Goal: Task Accomplishment & Management: Use online tool/utility

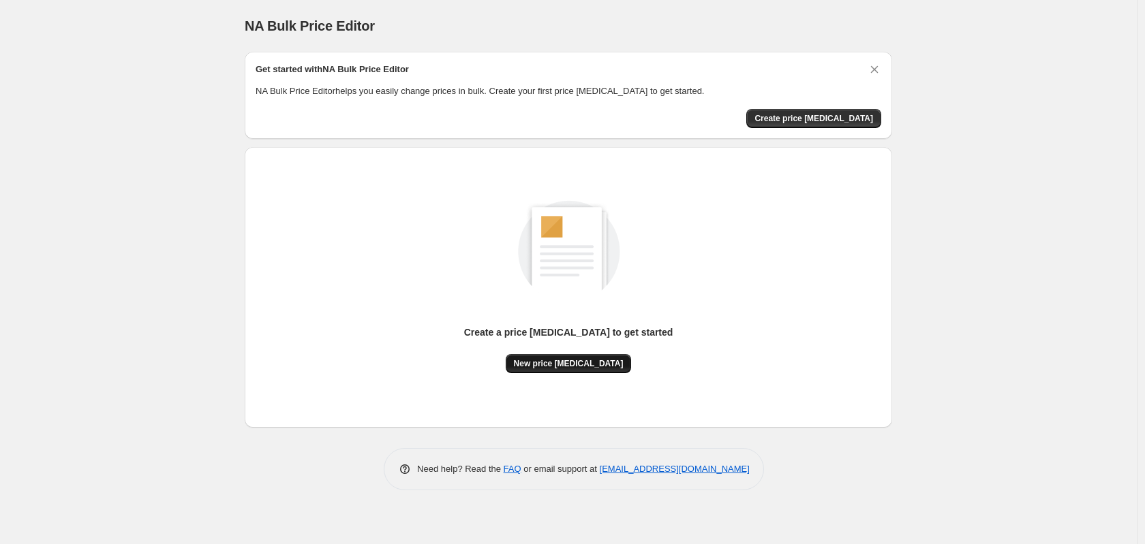
click at [559, 369] on button "New price [MEDICAL_DATA]" at bounding box center [569, 363] width 126 height 19
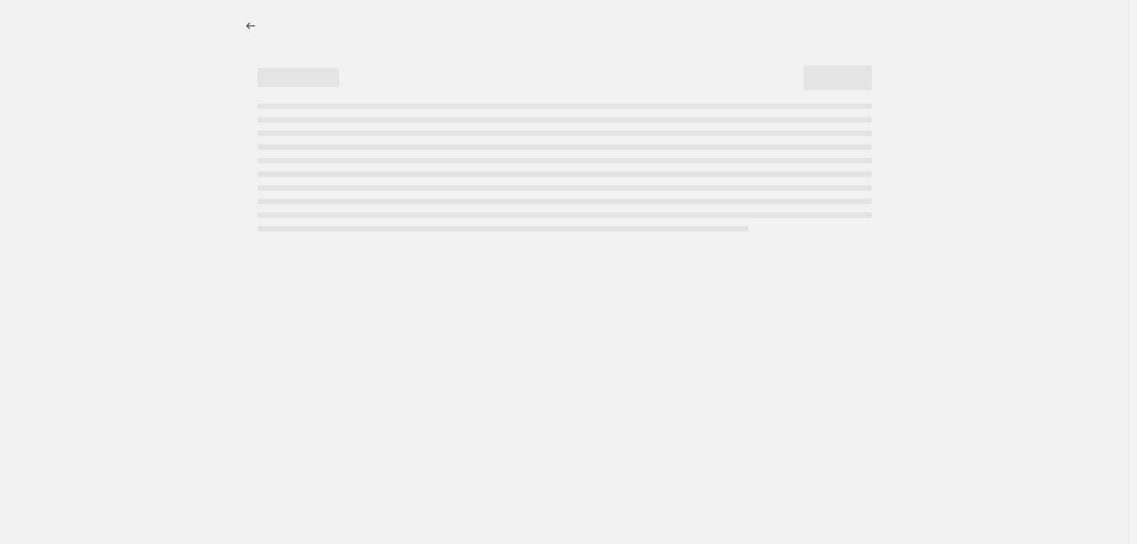
select select "percentage"
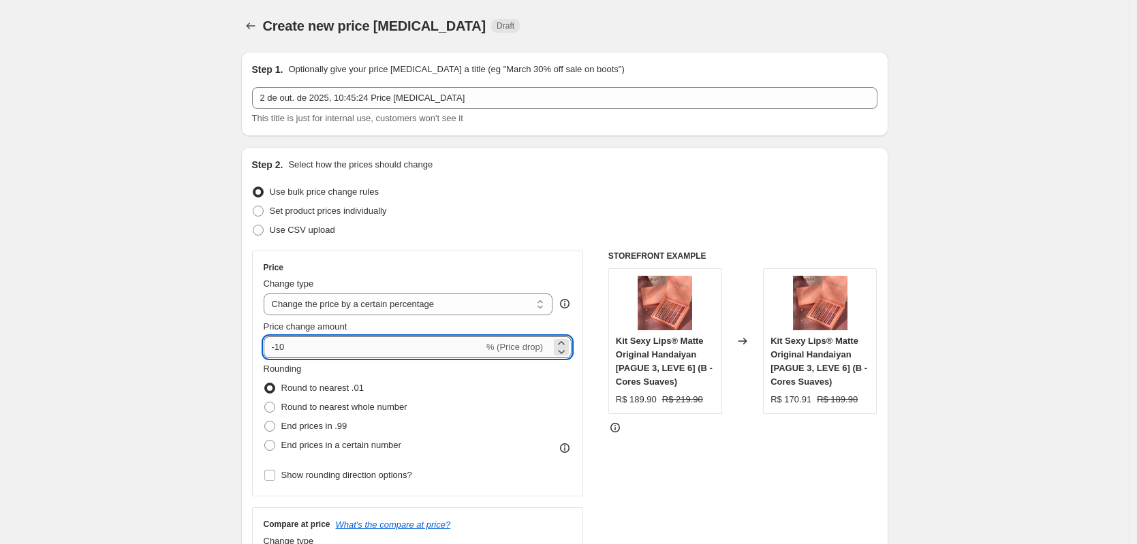
drag, startPoint x: 307, startPoint y: 351, endPoint x: 280, endPoint y: 350, distance: 26.6
click at [280, 350] on input "-10" at bounding box center [374, 348] width 220 height 22
type input "-25"
click at [756, 449] on div "STOREFRONT EXAMPLE Kit Sexy Lips® Matte Original Handaiyan [PAGUE 3, LEVE 6] (B…" at bounding box center [742, 418] width 269 height 334
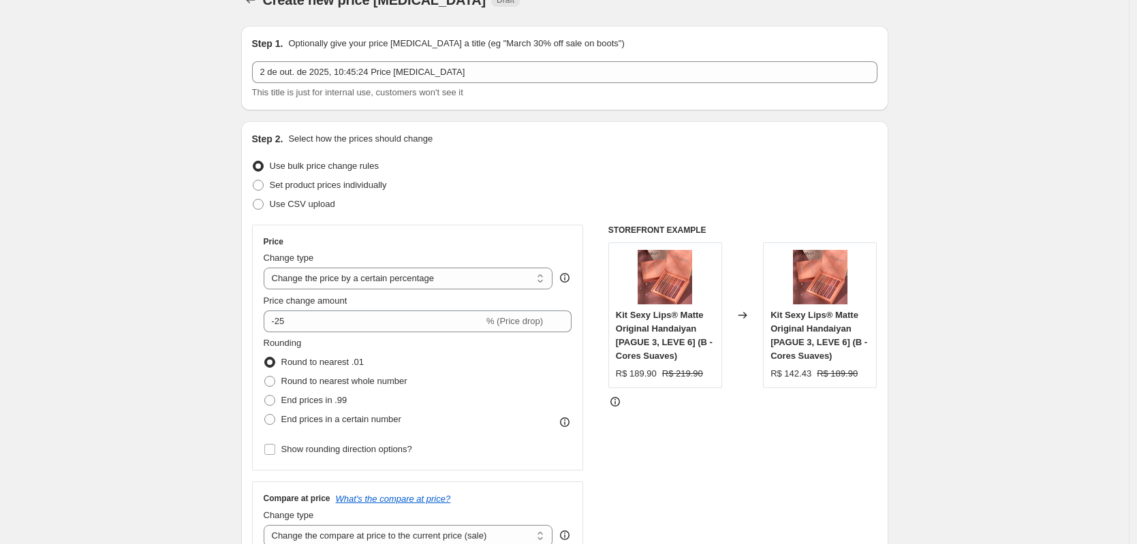
scroll to position [61, 0]
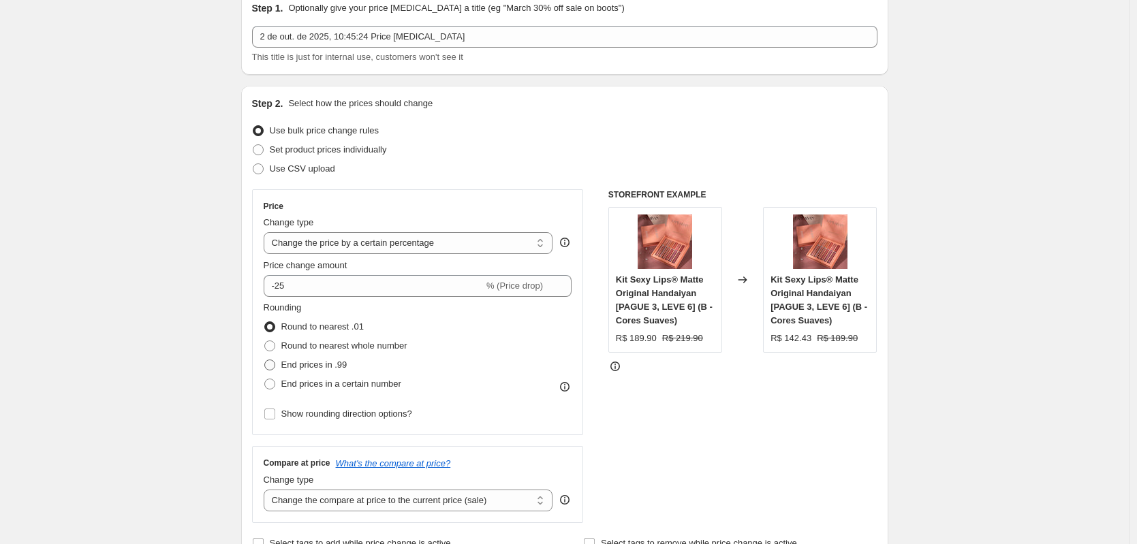
click at [332, 362] on span "End prices in .99" at bounding box center [314, 365] width 66 height 10
click at [265, 360] on input "End prices in .99" at bounding box center [264, 360] width 1 height 1
radio input "true"
click at [348, 348] on span "Round to nearest whole number" at bounding box center [344, 346] width 126 height 10
click at [265, 341] on input "Round to nearest whole number" at bounding box center [264, 341] width 1 height 1
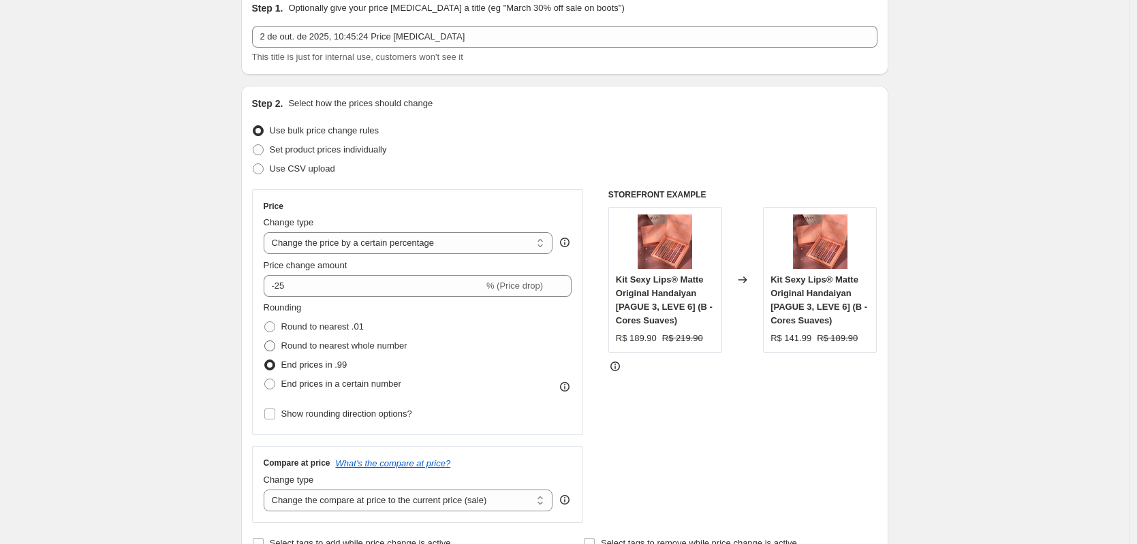
radio input "true"
click at [347, 369] on span "End prices in .99" at bounding box center [314, 365] width 66 height 10
click at [265, 360] on input "End prices in .99" at bounding box center [264, 360] width 1 height 1
radio input "true"
click at [341, 354] on label "Round to nearest whole number" at bounding box center [336, 346] width 144 height 19
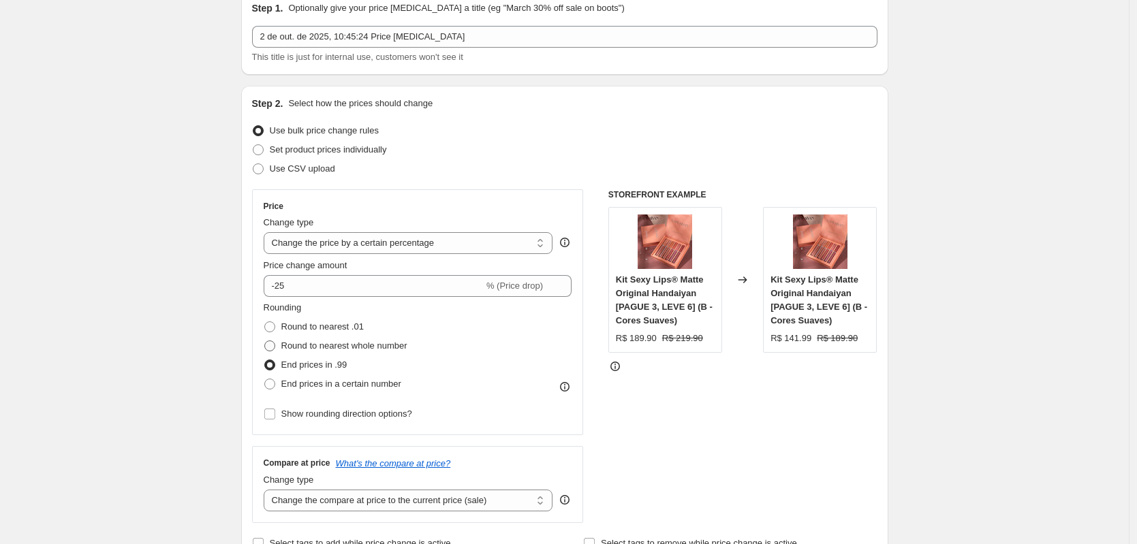
click at [265, 341] on input "Round to nearest whole number" at bounding box center [264, 341] width 1 height 1
radio input "true"
click at [340, 385] on span "End prices in a certain number" at bounding box center [341, 384] width 120 height 10
click at [265, 380] on input "End prices in a certain number" at bounding box center [264, 379] width 1 height 1
radio input "true"
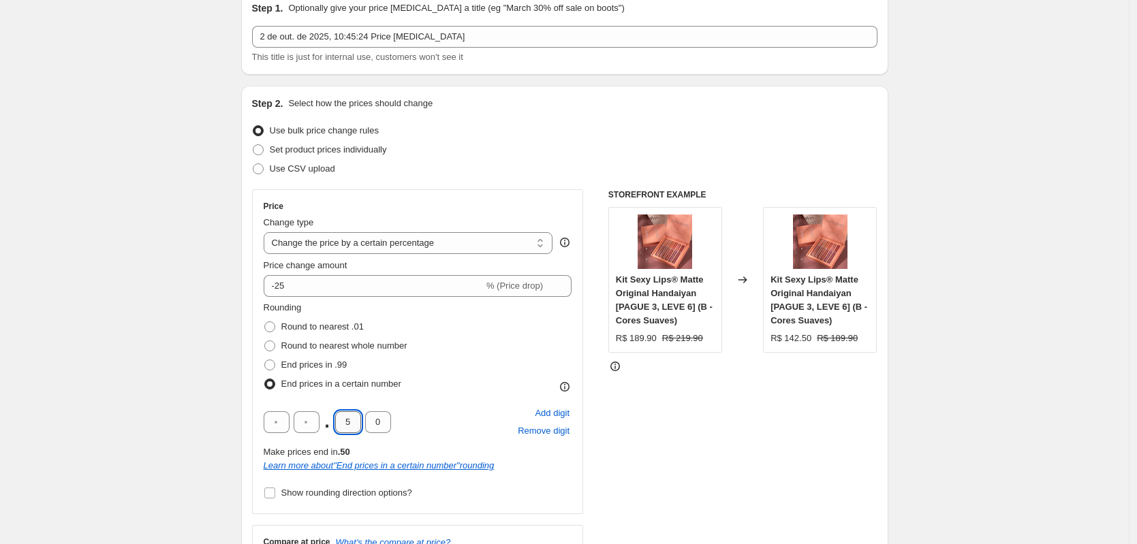
click at [355, 416] on input "5" at bounding box center [348, 423] width 26 height 22
click at [341, 418] on input "5" at bounding box center [348, 423] width 26 height 22
drag, startPoint x: 351, startPoint y: 419, endPoint x: 343, endPoint y: 418, distance: 8.3
click at [342, 418] on input "5" at bounding box center [348, 423] width 26 height 22
click at [754, 453] on div "STOREFRONT EXAMPLE Kit Sexy Lips® Matte Original Handaiyan [PAGUE 3, LEVE 6] (B…" at bounding box center [742, 395] width 269 height 413
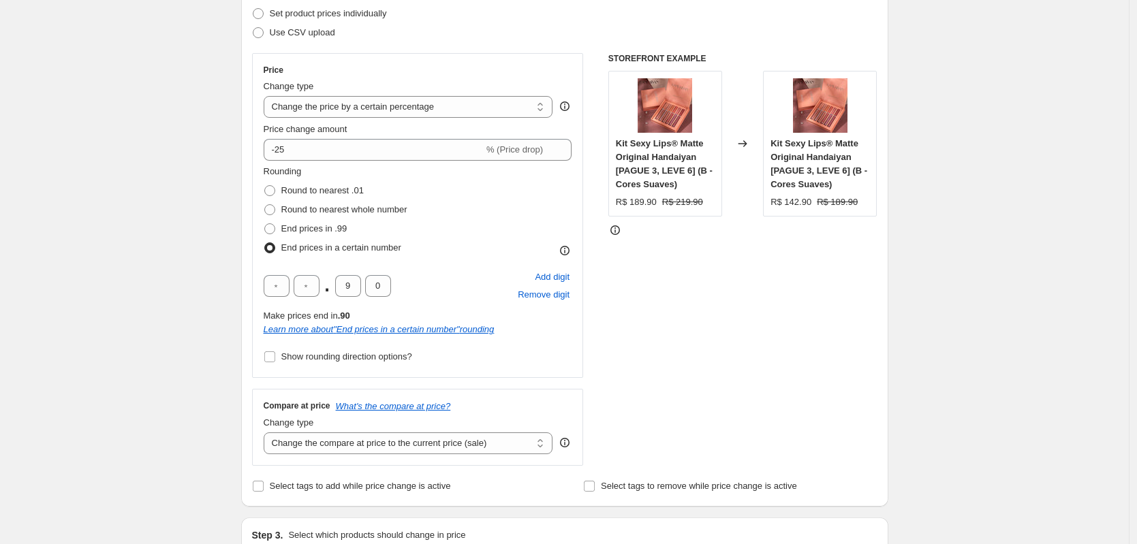
scroll to position [268, 0]
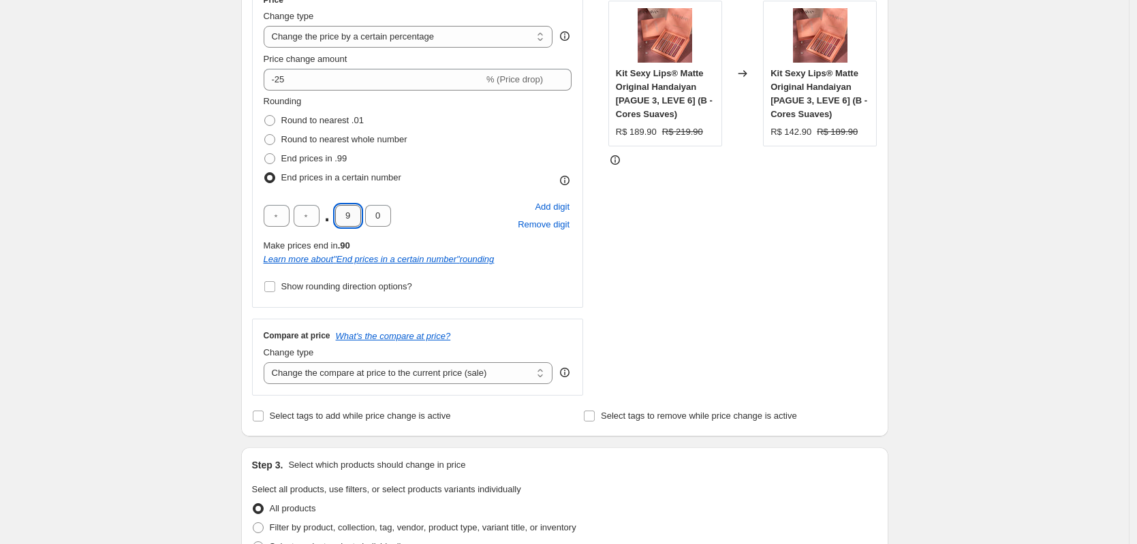
drag, startPoint x: 352, startPoint y: 212, endPoint x: 343, endPoint y: 214, distance: 9.1
click at [343, 214] on input "9" at bounding box center [348, 216] width 26 height 22
type input "7"
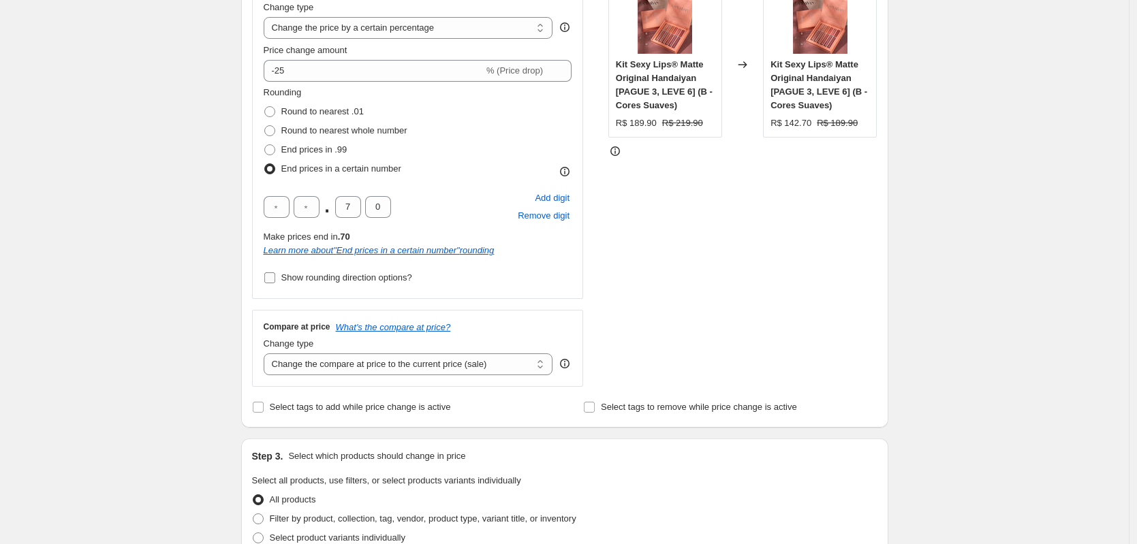
click at [303, 280] on span "Show rounding direction options?" at bounding box center [346, 278] width 131 height 10
click at [275, 280] on input "Show rounding direction options?" at bounding box center [269, 278] width 11 height 11
checkbox input "true"
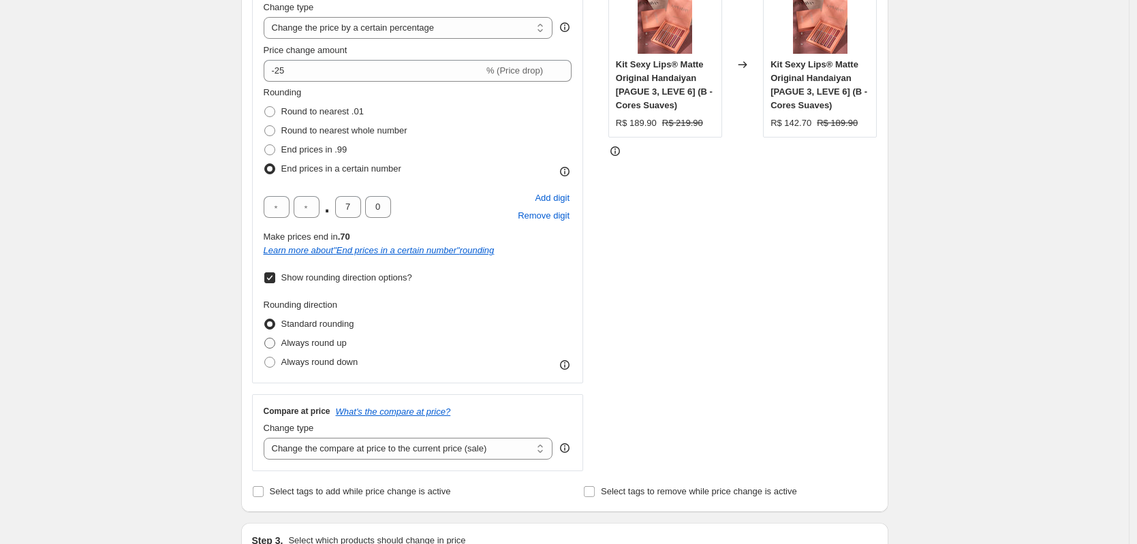
click at [318, 343] on span "Always round up" at bounding box center [313, 343] width 65 height 10
click at [265, 339] on input "Always round up" at bounding box center [264, 338] width 1 height 1
radio input "true"
click at [322, 362] on span "Always round down" at bounding box center [319, 362] width 77 height 10
click at [265, 358] on input "Always round down" at bounding box center [264, 357] width 1 height 1
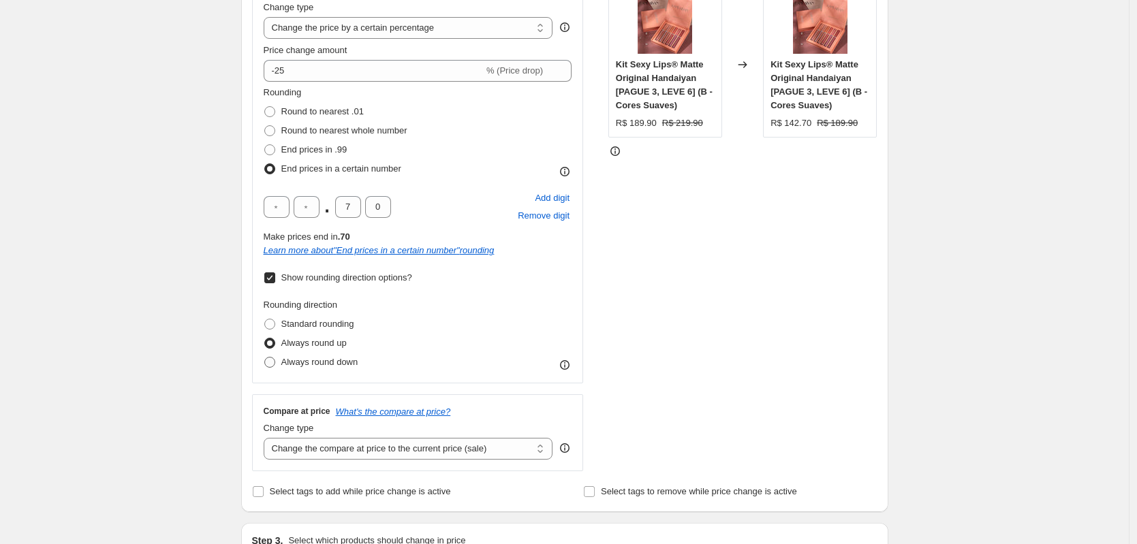
radio input "true"
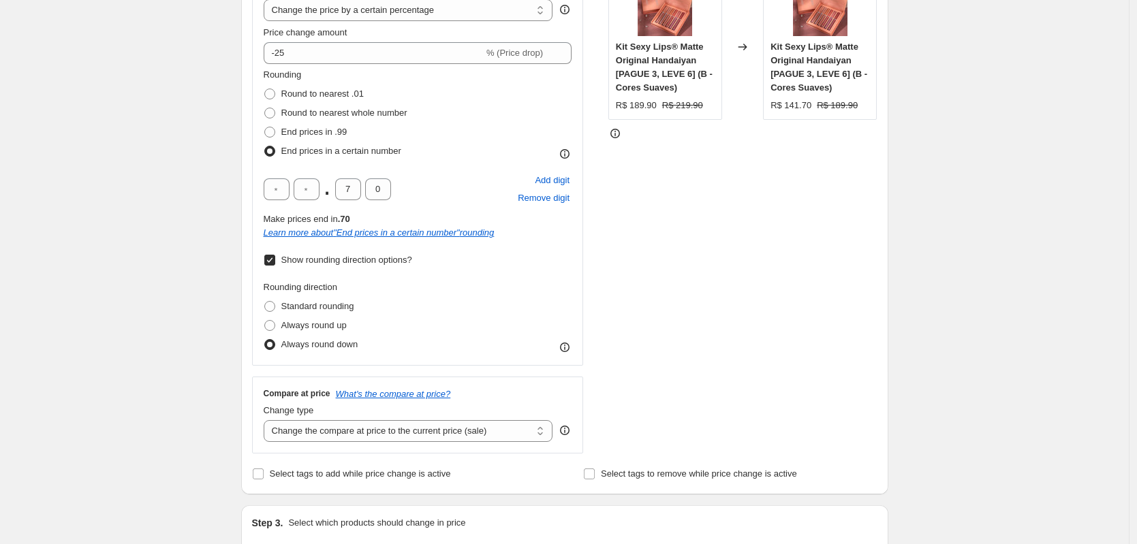
scroll to position [312, 0]
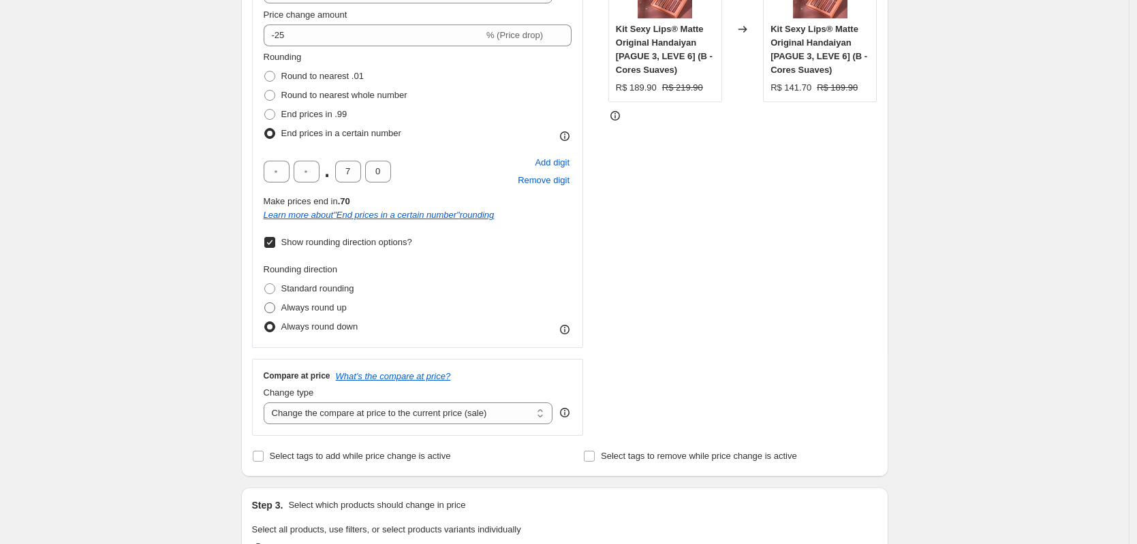
click at [317, 307] on span "Always round up" at bounding box center [313, 308] width 65 height 10
click at [265, 303] on input "Always round up" at bounding box center [264, 303] width 1 height 1
radio input "true"
click at [323, 287] on span "Standard rounding" at bounding box center [317, 288] width 73 height 10
click at [265, 284] on input "Standard rounding" at bounding box center [264, 283] width 1 height 1
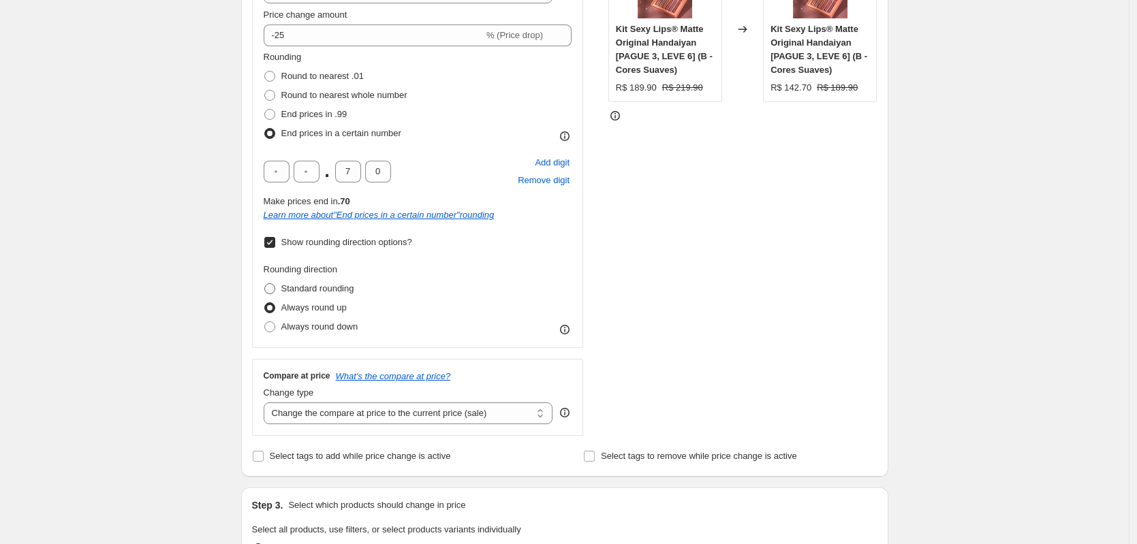
radio input "true"
click at [320, 304] on span "Always round up" at bounding box center [313, 308] width 65 height 10
click at [265, 303] on input "Always round up" at bounding box center [264, 303] width 1 height 1
radio input "true"
click at [329, 320] on label "Always round down" at bounding box center [311, 327] width 95 height 19
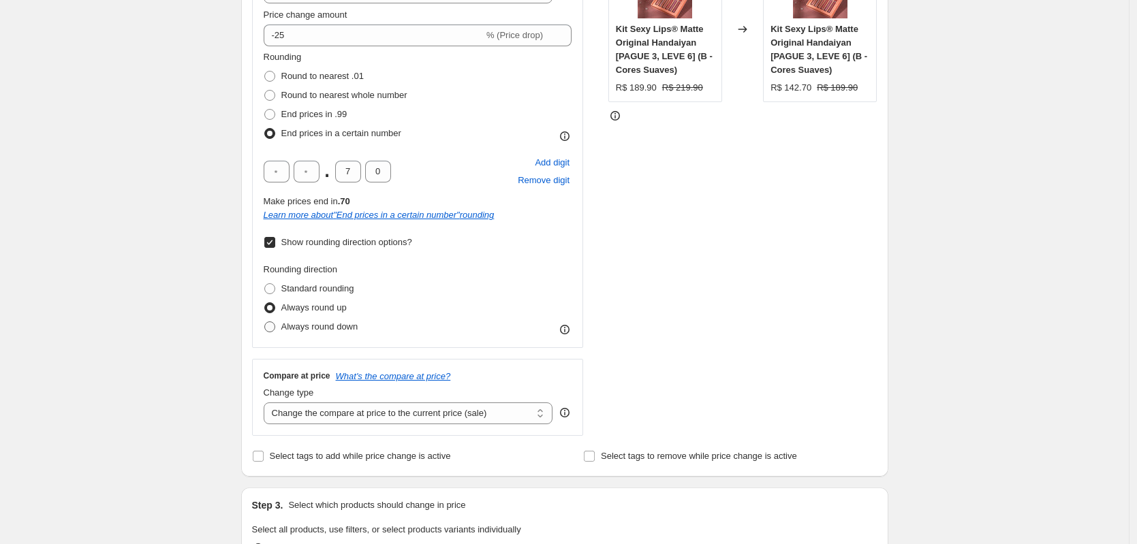
click at [265, 322] on input "Always round down" at bounding box center [264, 322] width 1 height 1
radio input "true"
click at [326, 306] on span "Always round up" at bounding box center [313, 308] width 65 height 10
click at [265, 303] on input "Always round up" at bounding box center [264, 303] width 1 height 1
radio input "true"
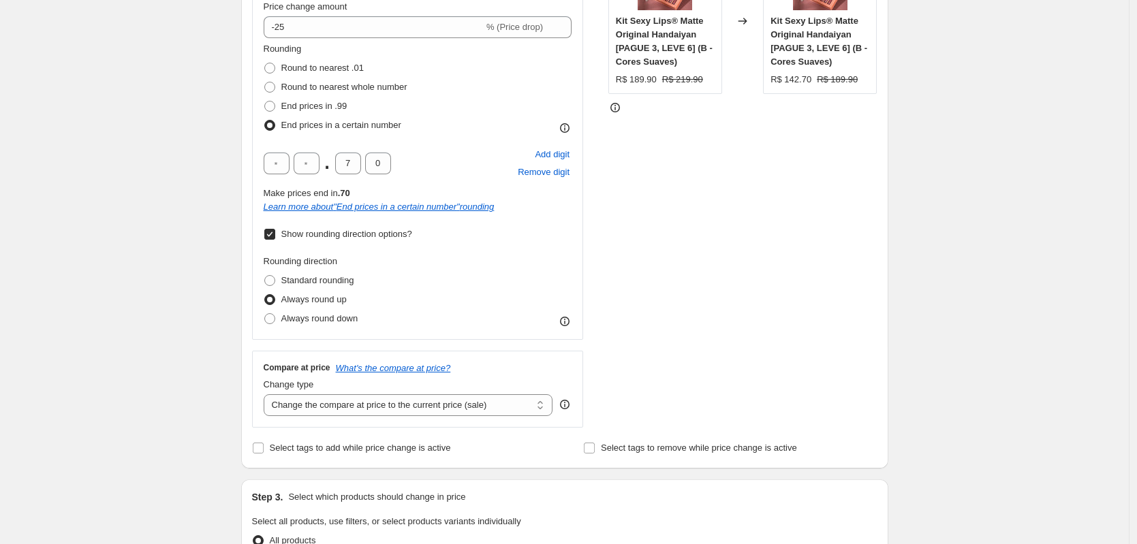
scroll to position [329, 0]
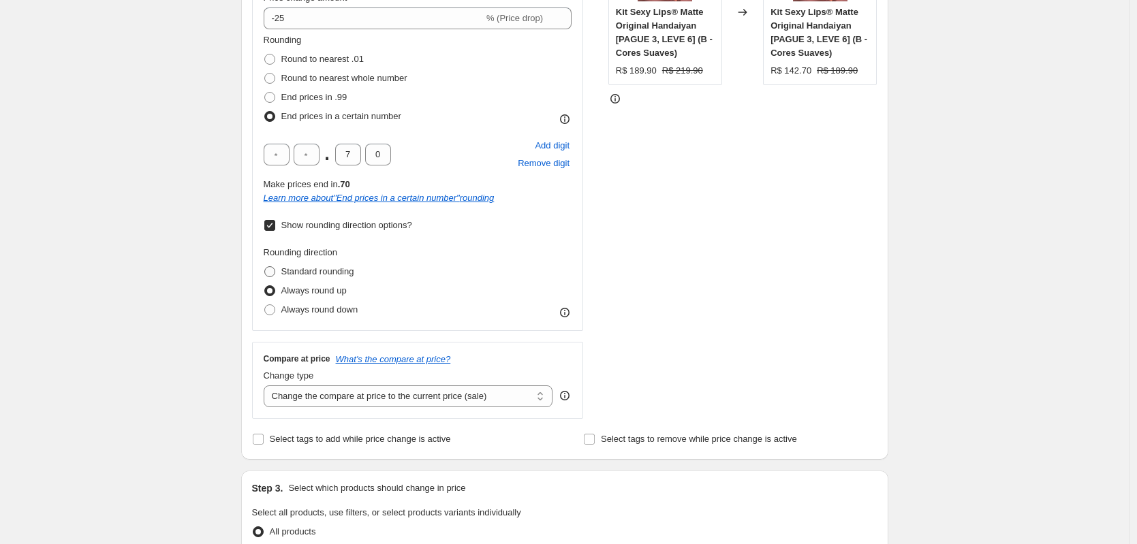
click at [346, 277] on span "Standard rounding" at bounding box center [317, 272] width 73 height 14
click at [265, 267] on input "Standard rounding" at bounding box center [264, 266] width 1 height 1
radio input "true"
click at [341, 287] on span "Always round up" at bounding box center [313, 290] width 65 height 10
click at [265, 286] on input "Always round up" at bounding box center [264, 285] width 1 height 1
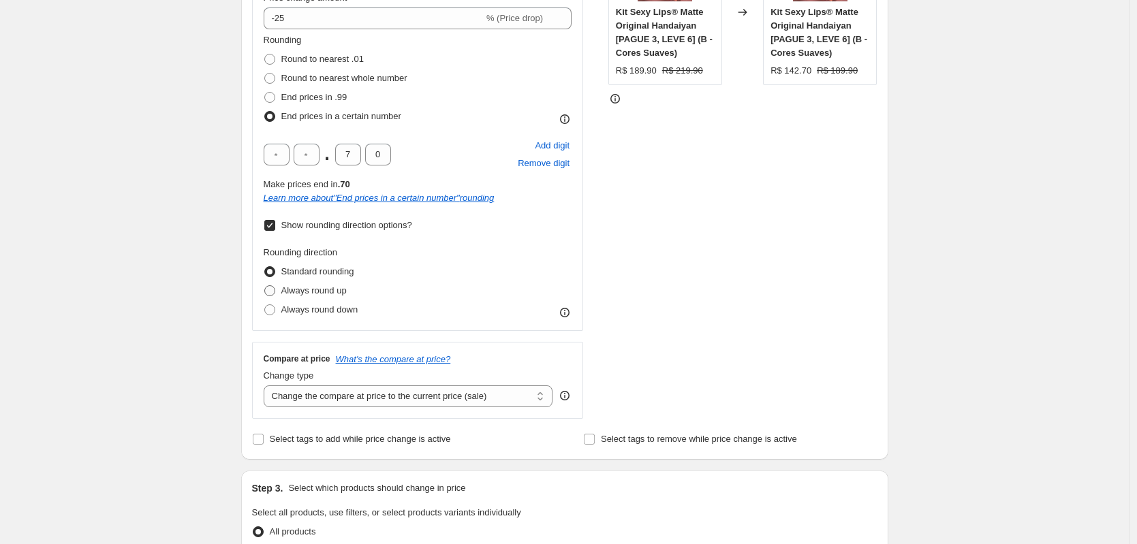
radio input "true"
click at [347, 270] on span "Standard rounding" at bounding box center [317, 271] width 73 height 10
click at [265, 267] on input "Standard rounding" at bounding box center [264, 266] width 1 height 1
radio input "true"
click at [326, 292] on span "Always round up" at bounding box center [313, 290] width 65 height 10
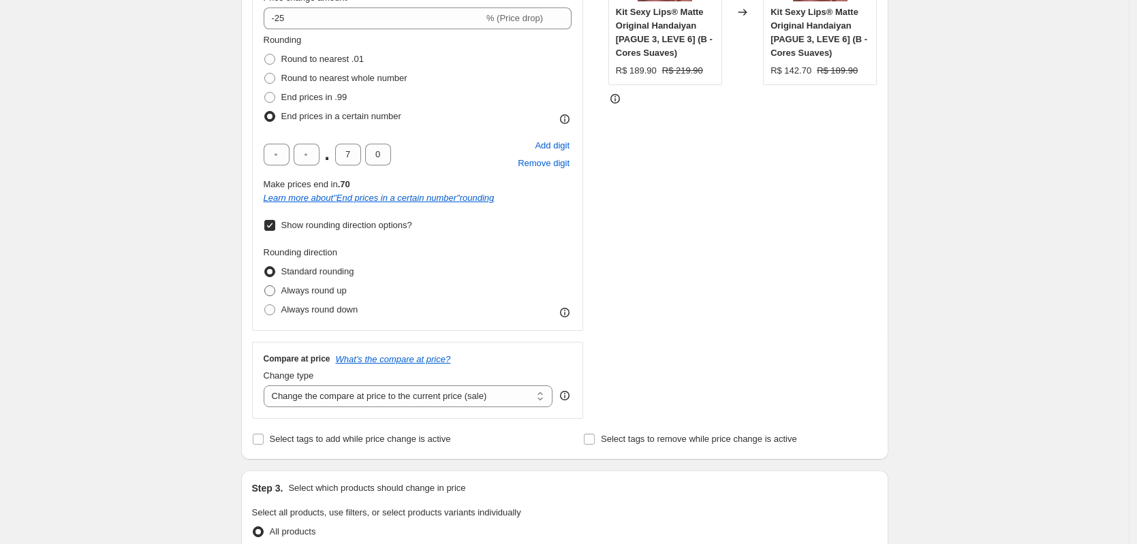
click at [265, 286] on input "Always round up" at bounding box center [264, 285] width 1 height 1
radio input "true"
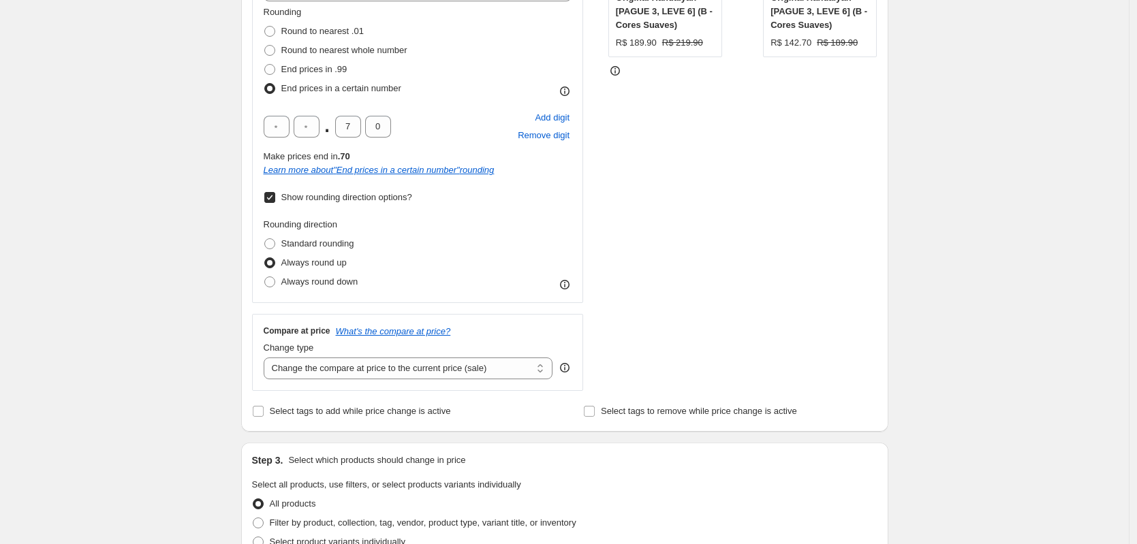
scroll to position [366, 0]
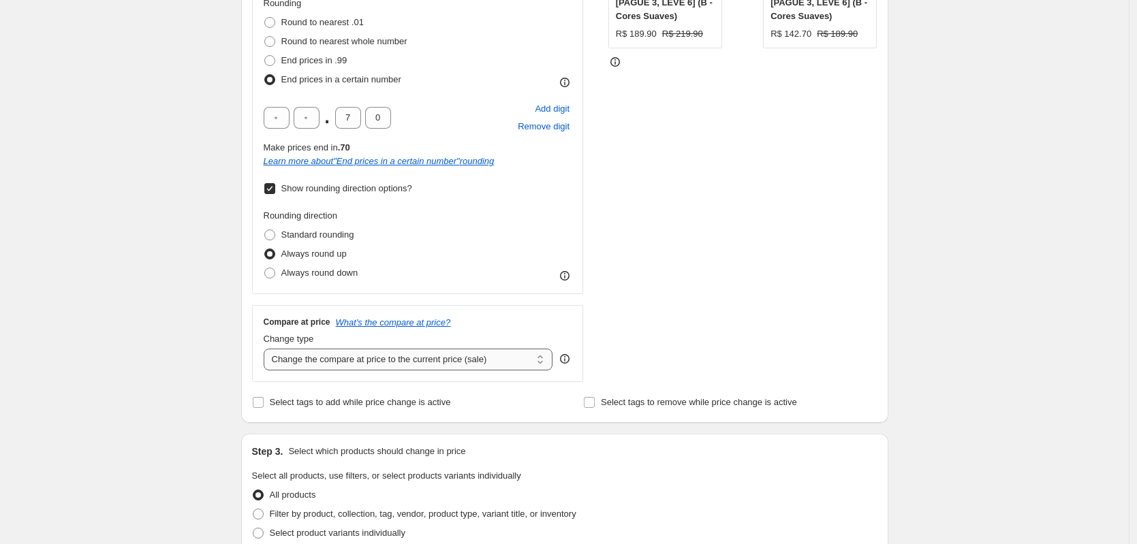
click at [465, 358] on select "Change the compare at price to the current price (sale) Change the compare at p…" at bounding box center [409, 360] width 290 height 22
click at [480, 365] on select "Change the compare at price to the current price (sale) Change the compare at p…" at bounding box center [409, 360] width 290 height 22
click at [267, 349] on select "Change the compare at price to the current price (sale) Change the compare at p…" at bounding box center [409, 360] width 290 height 22
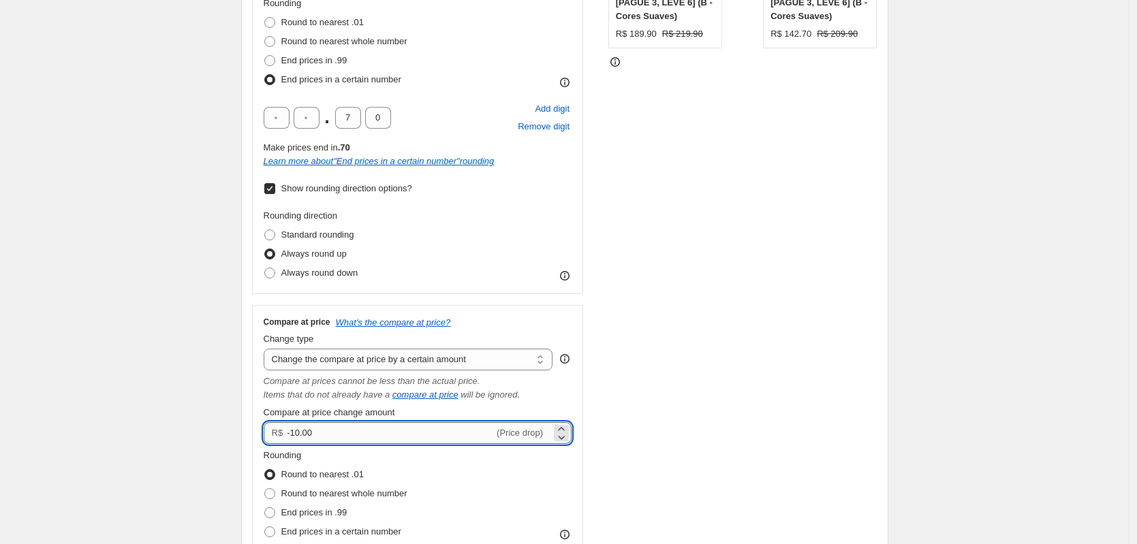
click at [326, 433] on input "-10.00" at bounding box center [390, 433] width 207 height 22
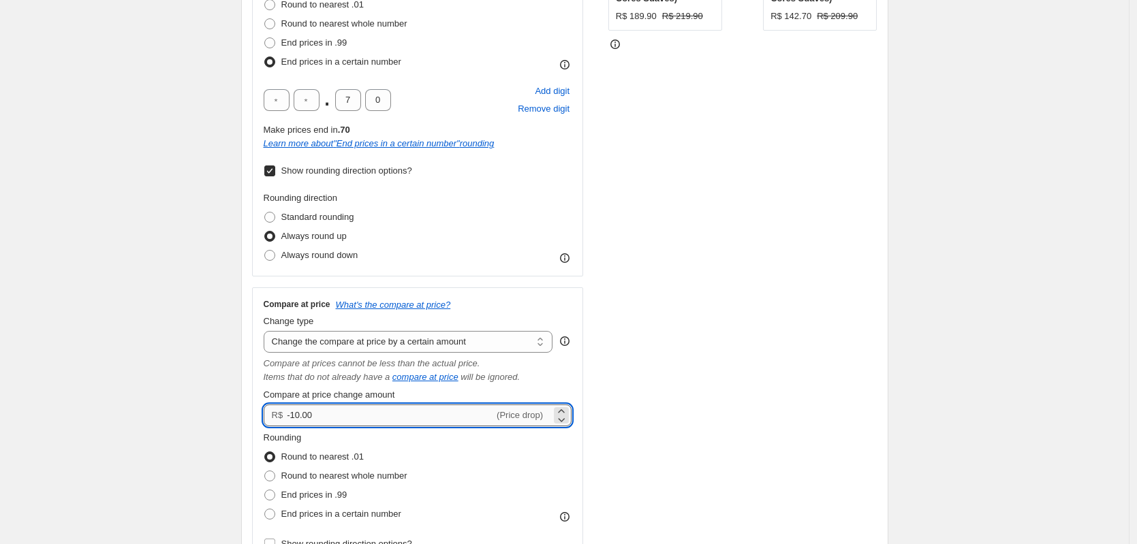
scroll to position [392, 0]
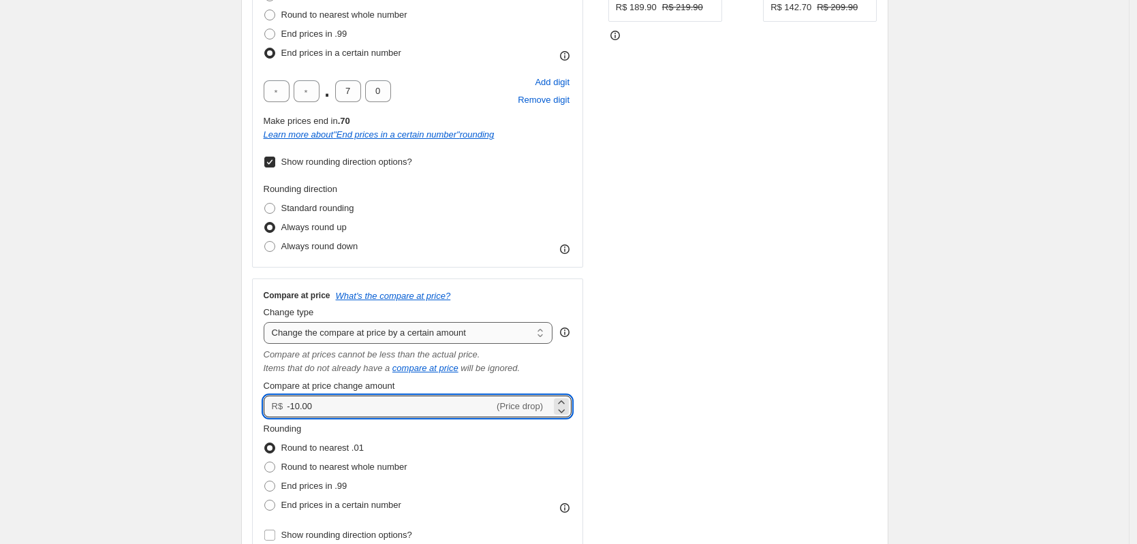
click at [377, 336] on select "Change the compare at price to the current price (sale) Change the compare at p…" at bounding box center [409, 333] width 290 height 22
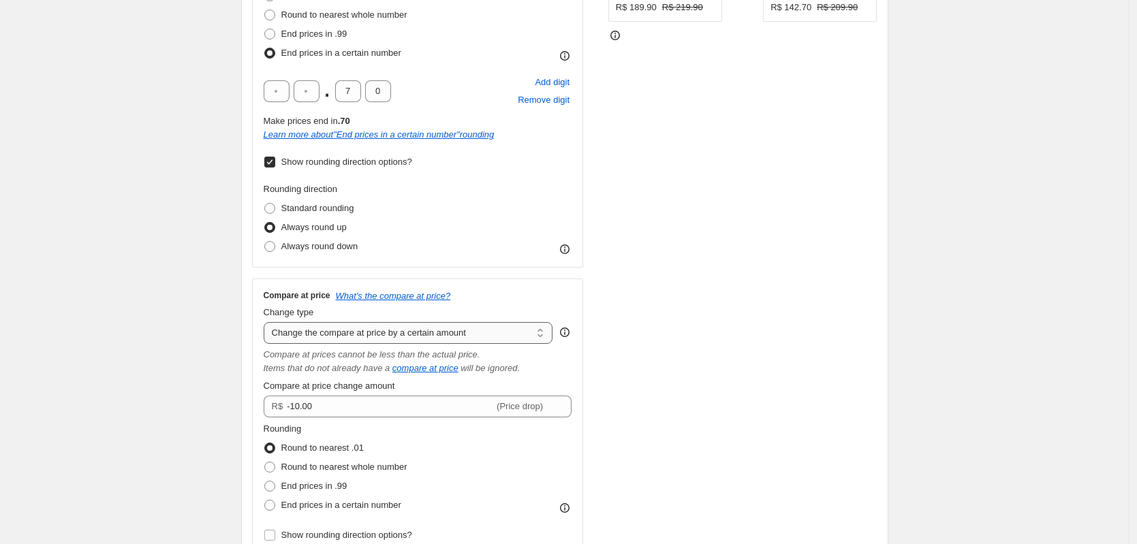
select select "percentage"
click at [267, 322] on select "Change the compare at price to the current price (sale) Change the compare at p…" at bounding box center [409, 333] width 290 height 22
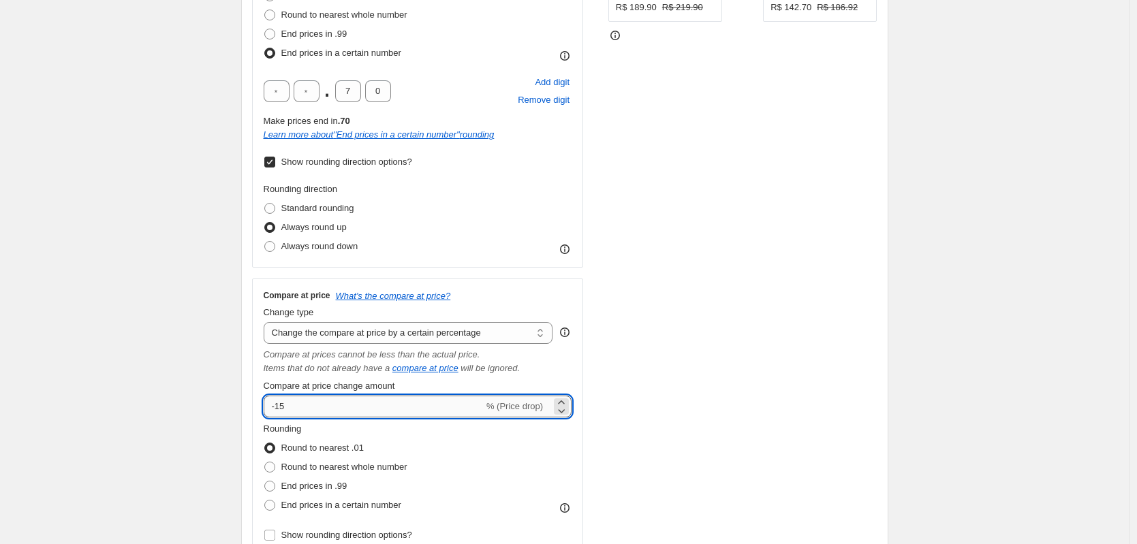
click at [298, 410] on input "-15" at bounding box center [374, 407] width 220 height 22
drag, startPoint x: 279, startPoint y: 403, endPoint x: 309, endPoint y: 406, distance: 29.4
click at [305, 406] on input "-15" at bounding box center [374, 407] width 220 height 22
type input "-25"
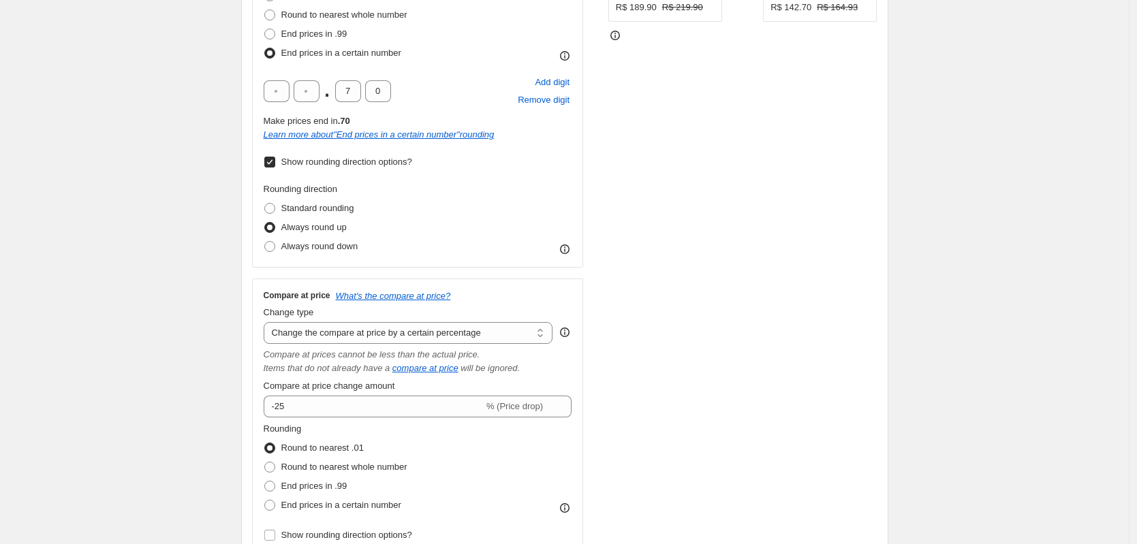
click at [773, 367] on div "STOREFRONT EXAMPLE Kit Sexy Lips® Matte Original Handaiyan [PAGUE 3, LEVE 6] (B…" at bounding box center [742, 207] width 269 height 698
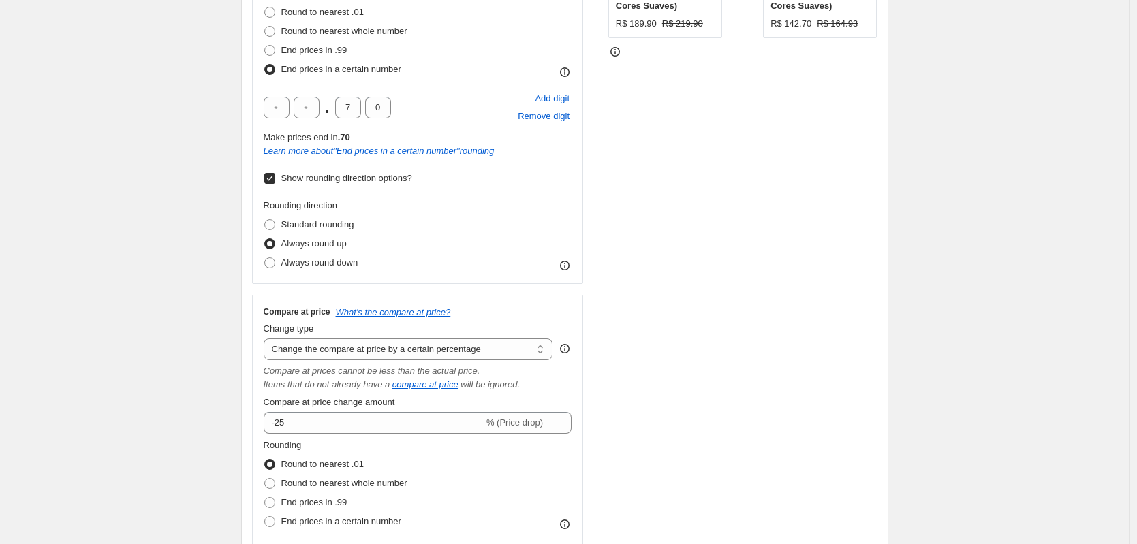
scroll to position [513, 0]
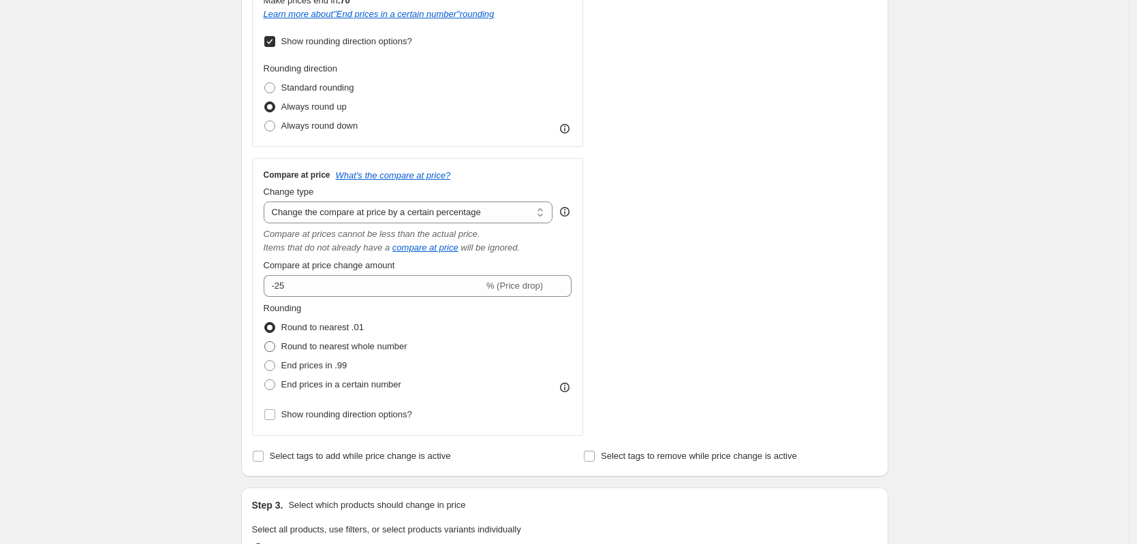
click at [330, 349] on span "Round to nearest whole number" at bounding box center [344, 346] width 126 height 10
click at [265, 342] on input "Round to nearest whole number" at bounding box center [264, 341] width 1 height 1
radio input "true"
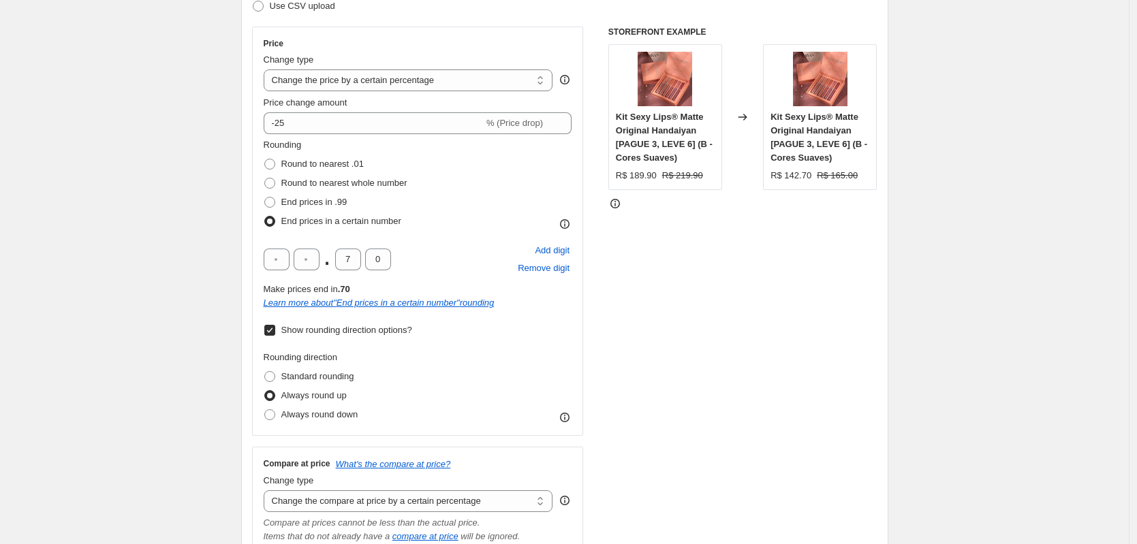
scroll to position [344, 0]
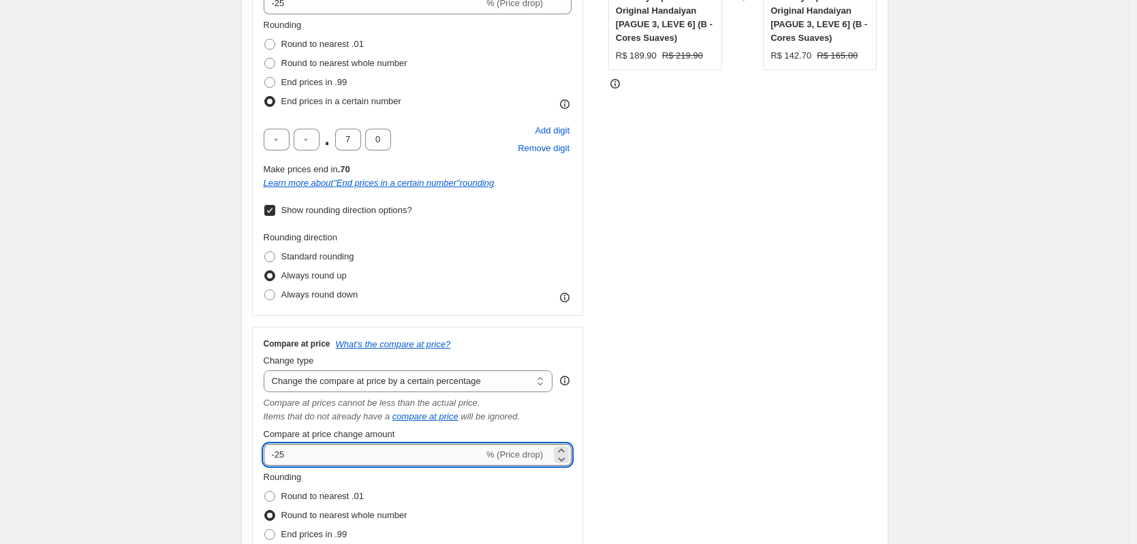
click at [286, 456] on input "-25" at bounding box center [374, 455] width 220 height 22
click at [287, 456] on input "-25" at bounding box center [374, 455] width 220 height 22
click at [737, 392] on div "STOREFRONT EXAMPLE Kit Sexy Lips® Matte Original Handaiyan [PAGUE 3, LEVE 6] (B…" at bounding box center [742, 256] width 269 height 698
click at [399, 450] on input "-65" at bounding box center [374, 455] width 220 height 22
click at [392, 447] on input "-65" at bounding box center [374, 455] width 220 height 22
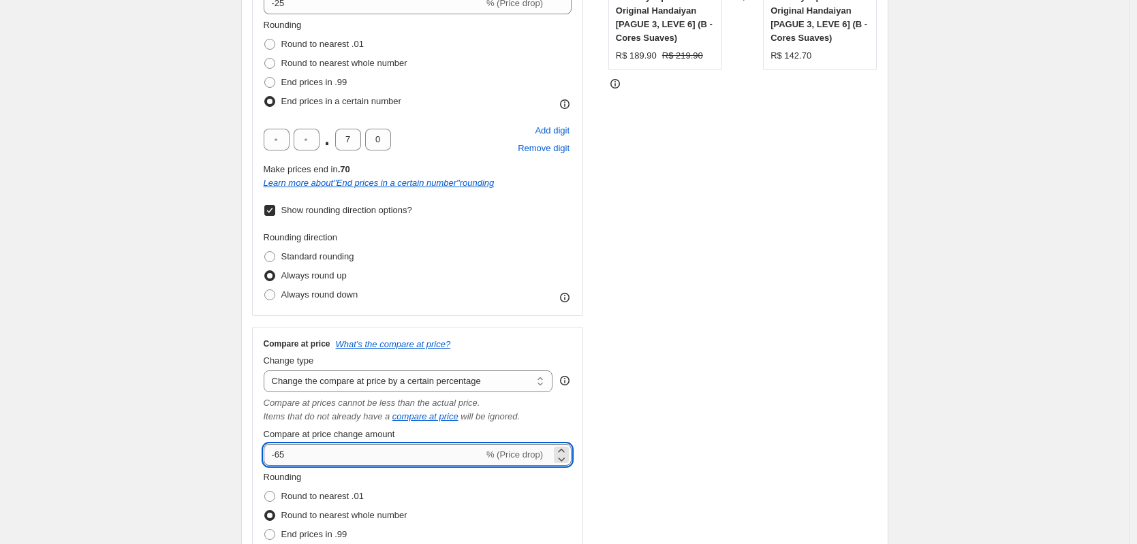
click at [392, 447] on input "-65" at bounding box center [374, 455] width 220 height 22
click at [307, 451] on input "-65" at bounding box center [374, 455] width 220 height 22
click at [290, 452] on input "-65" at bounding box center [374, 455] width 220 height 22
click at [286, 452] on input "-65" at bounding box center [374, 455] width 220 height 22
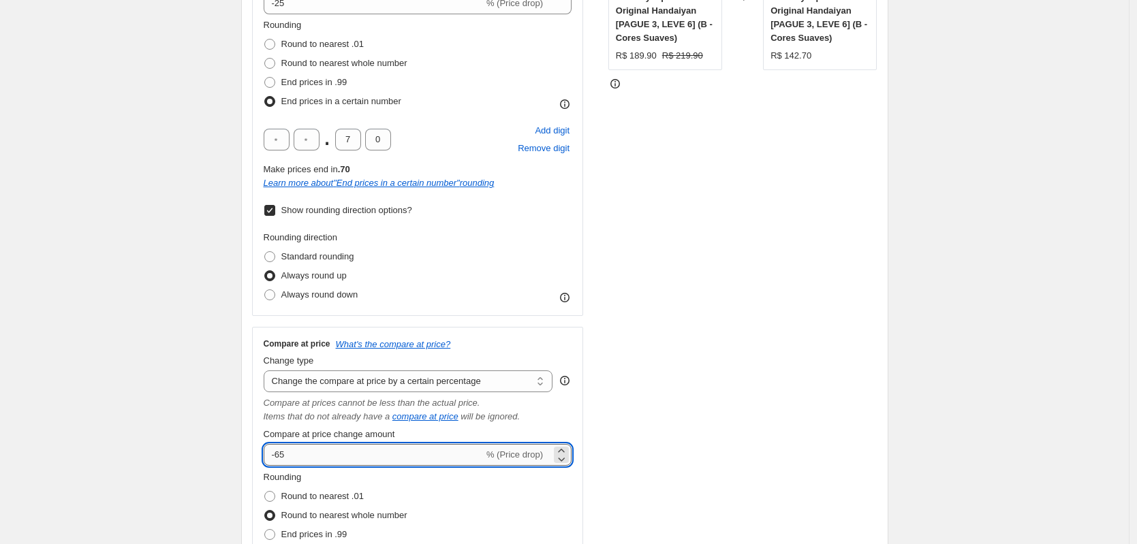
click at [286, 452] on input "-65" at bounding box center [374, 455] width 220 height 22
type input "-25"
click at [690, 401] on div "STOREFRONT EXAMPLE Kit Sexy Lips® Matte Original Handaiyan [PAGUE 3, LEVE 6] (B…" at bounding box center [742, 256] width 269 height 698
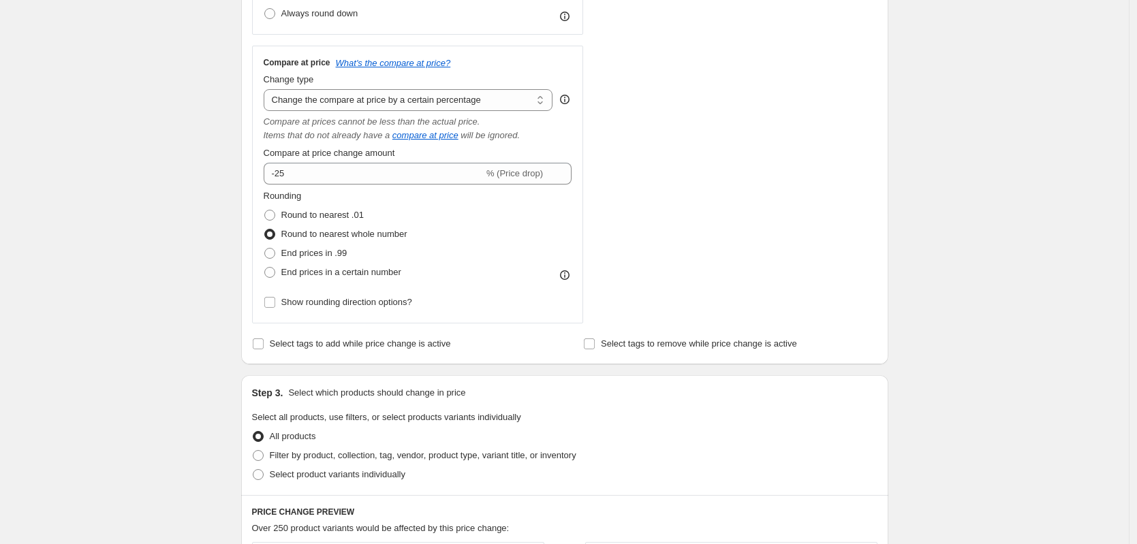
scroll to position [634, 0]
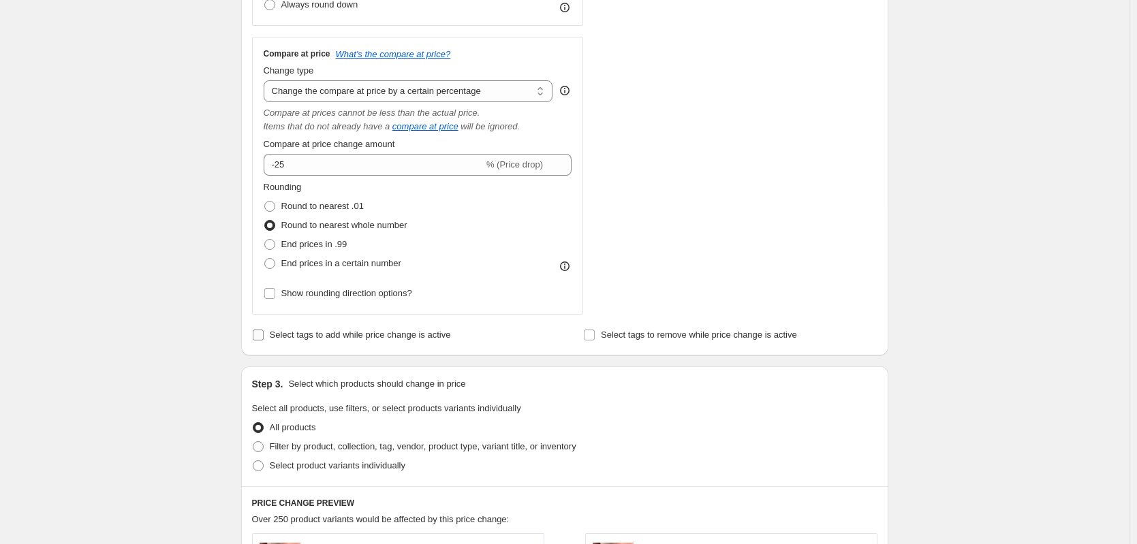
click at [369, 336] on span "Select tags to add while price change is active" at bounding box center [360, 335] width 181 height 10
click at [264, 336] on input "Select tags to add while price change is active" at bounding box center [258, 335] width 11 height 11
checkbox input "true"
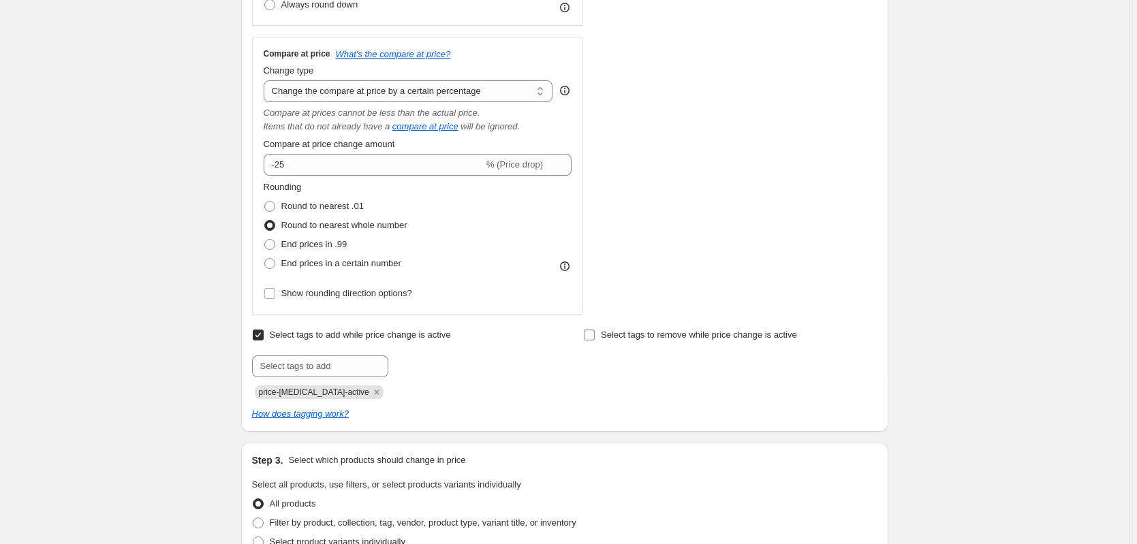
click at [602, 339] on label "Select tags to remove while price change is active" at bounding box center [690, 335] width 214 height 19
click at [595, 339] on input "Select tags to remove while price change is active" at bounding box center [589, 335] width 11 height 11
click at [607, 365] on input "text" at bounding box center [651, 367] width 136 height 22
click at [593, 333] on input "Select tags to remove while price change is active" at bounding box center [589, 335] width 11 height 11
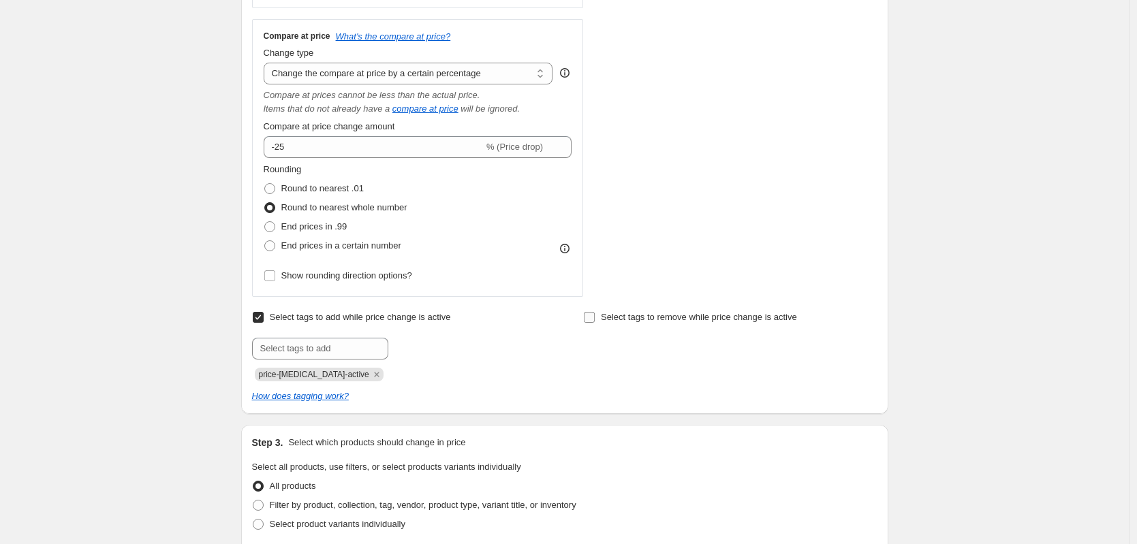
click at [595, 313] on span at bounding box center [589, 317] width 12 height 12
click at [595, 313] on input "Select tags to remove while price change is active" at bounding box center [589, 317] width 11 height 11
click at [599, 315] on label "Select tags to remove while price change is active" at bounding box center [690, 317] width 214 height 19
click at [595, 315] on input "Select tags to remove while price change is active" at bounding box center [589, 317] width 11 height 11
checkbox input "false"
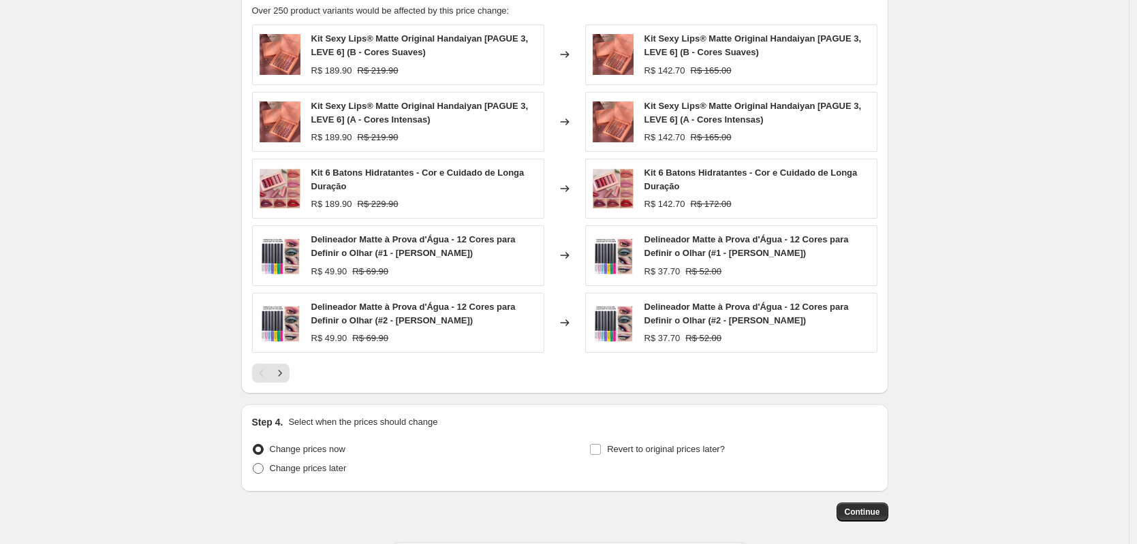
scroll to position [1228, 0]
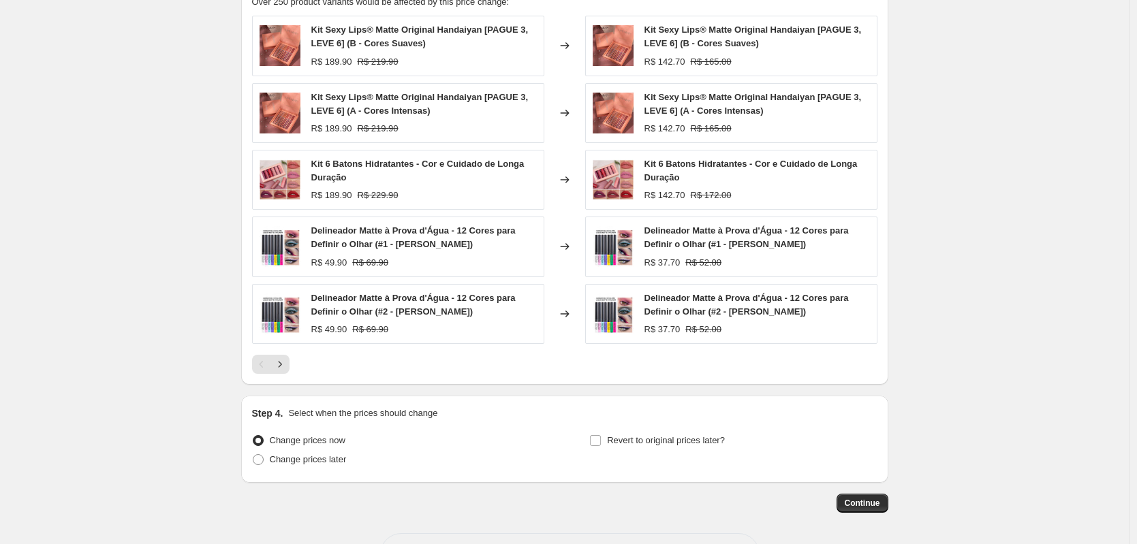
click at [662, 456] on div "Revert to original prices later?" at bounding box center [733, 451] width 288 height 41
click at [662, 449] on label "Revert to original prices later?" at bounding box center [657, 440] width 136 height 19
click at [601, 446] on input "Revert to original prices later?" at bounding box center [595, 440] width 11 height 11
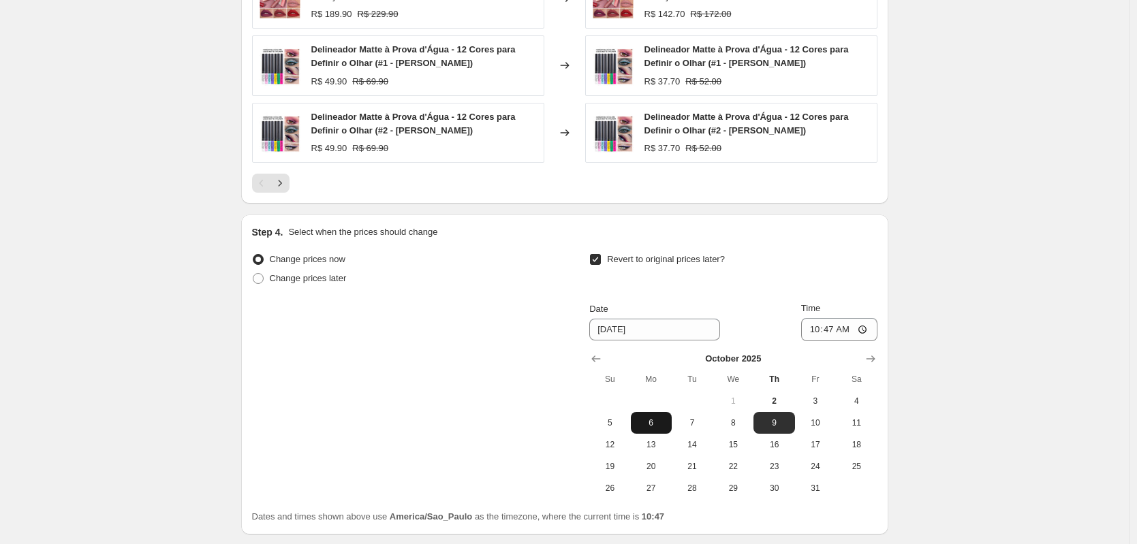
scroll to position [1513, 0]
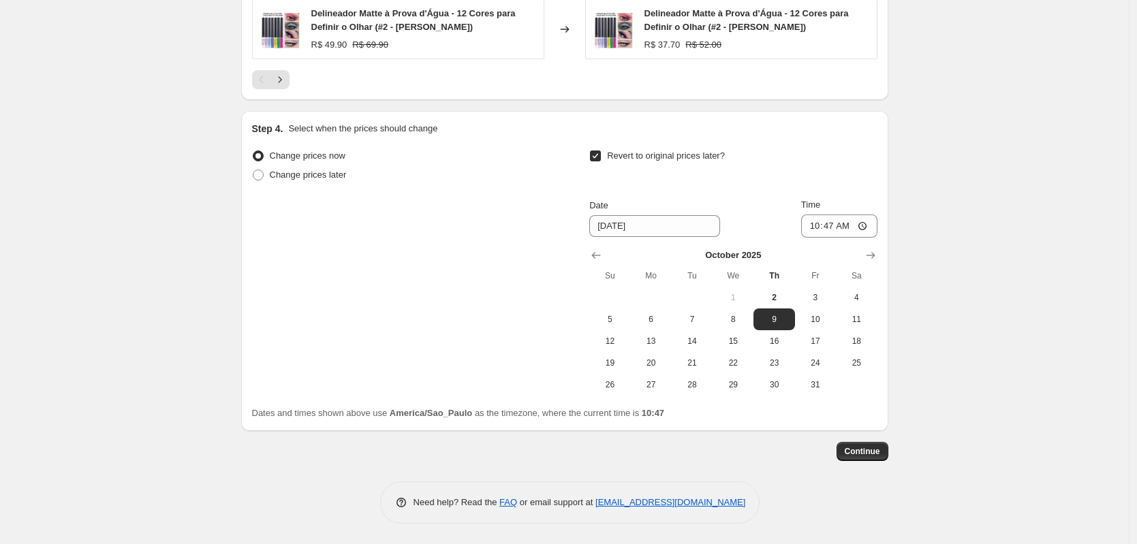
click at [623, 151] on span "Revert to original prices later?" at bounding box center [666, 156] width 118 height 10
click at [601, 151] on input "Revert to original prices later?" at bounding box center [595, 156] width 11 height 11
checkbox input "false"
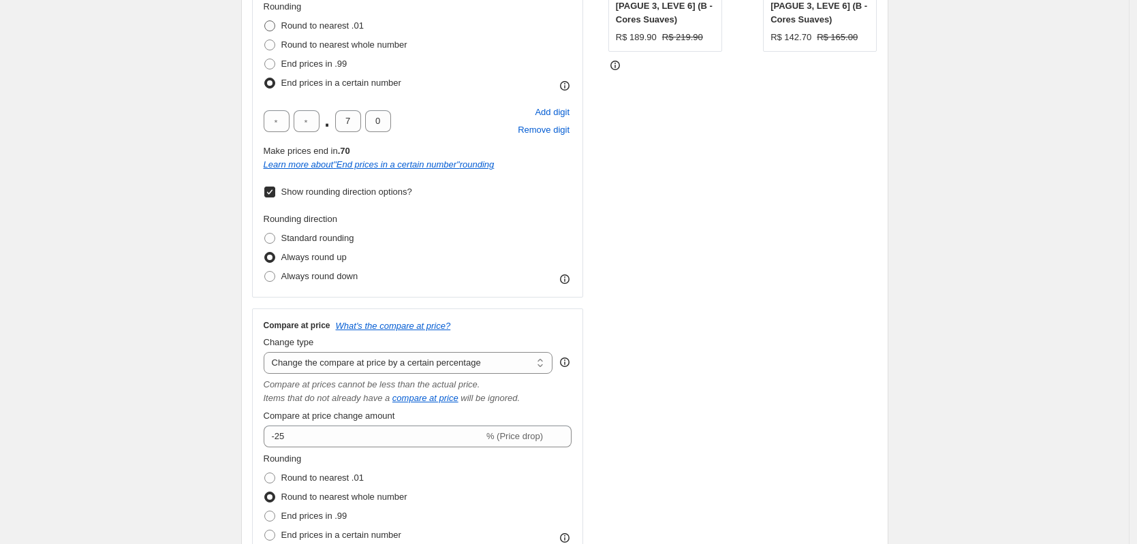
scroll to position [244, 0]
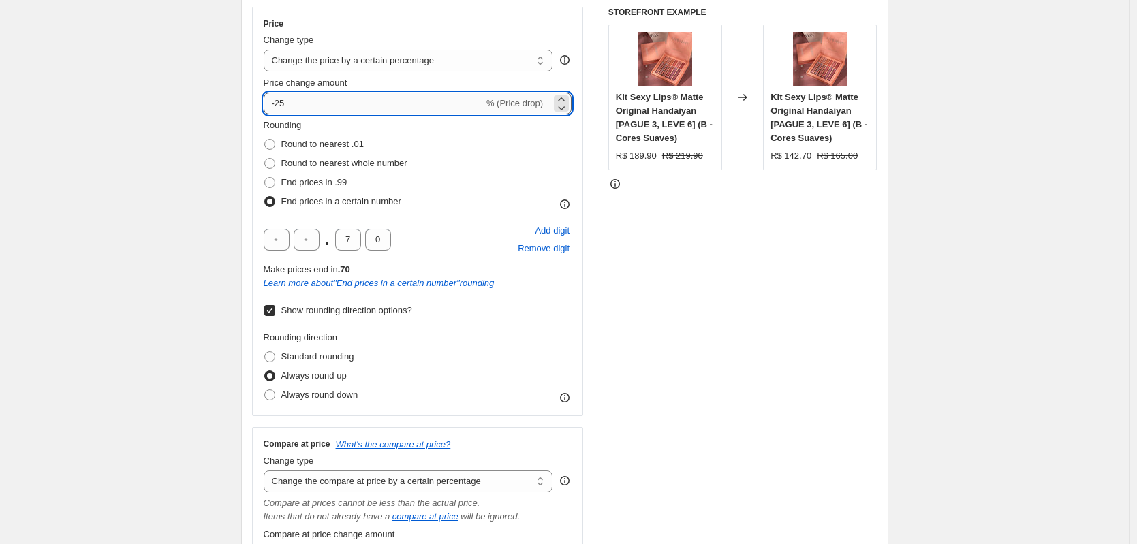
click at [281, 102] on input "-25" at bounding box center [374, 104] width 220 height 22
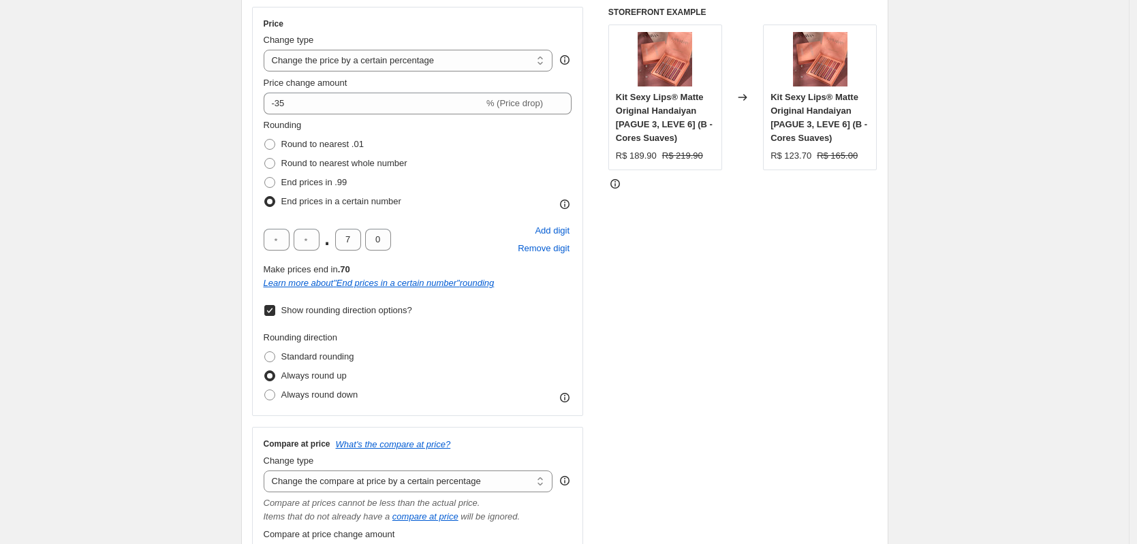
click at [742, 322] on div "STOREFRONT EXAMPLE Kit Sexy Lips® Matte Original Handaiyan [PAGUE 3, LEVE 6] (B…" at bounding box center [742, 356] width 269 height 698
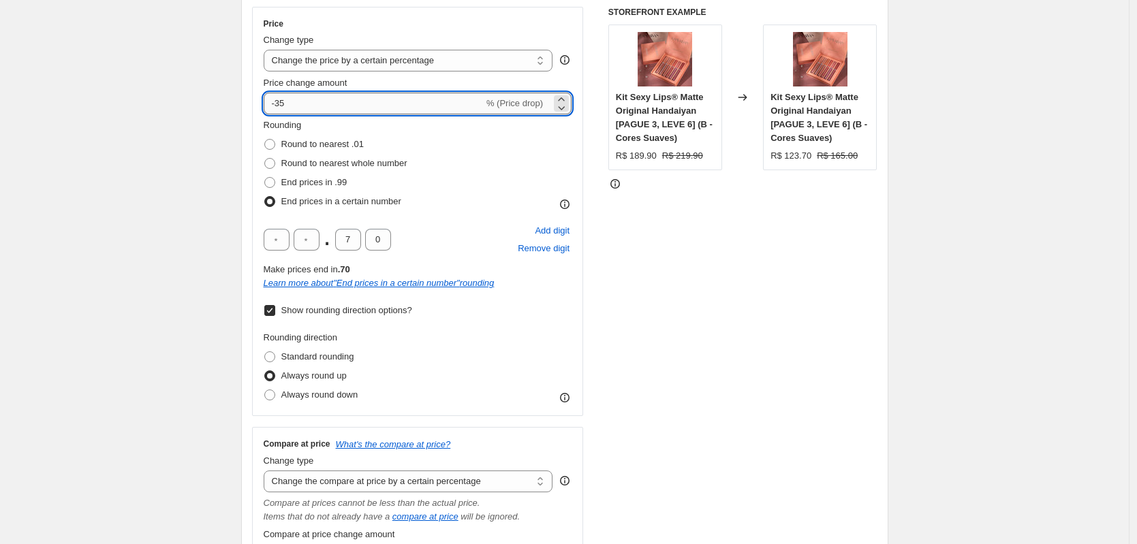
click at [281, 99] on input "-35" at bounding box center [374, 104] width 220 height 22
type input "-25"
click at [719, 307] on div "STOREFRONT EXAMPLE Kit Sexy Lips® Matte Original Handaiyan [PAGUE 3, LEVE 6] (B…" at bounding box center [742, 356] width 269 height 698
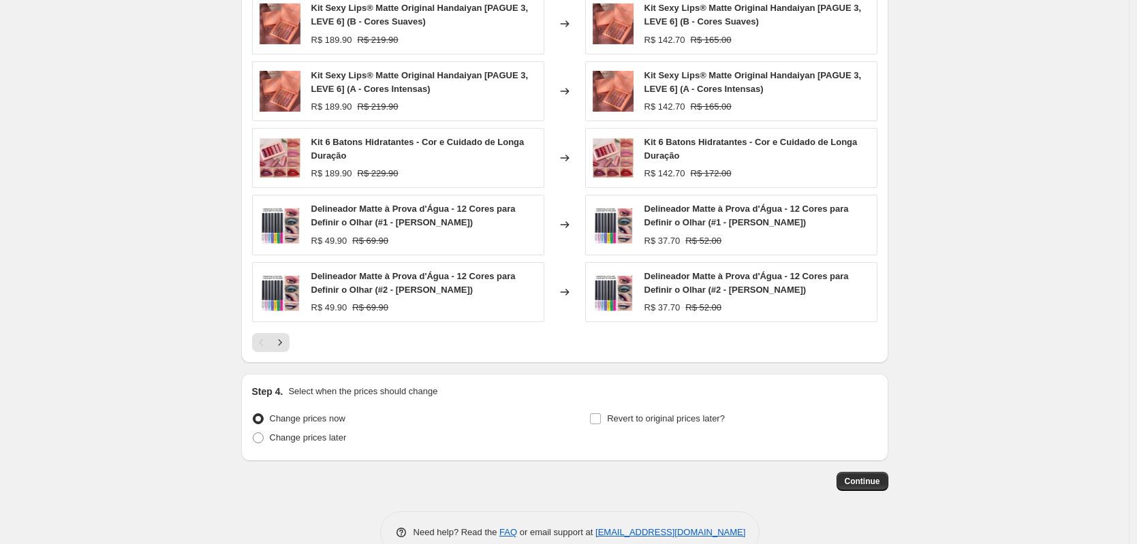
scroll to position [1280, 0]
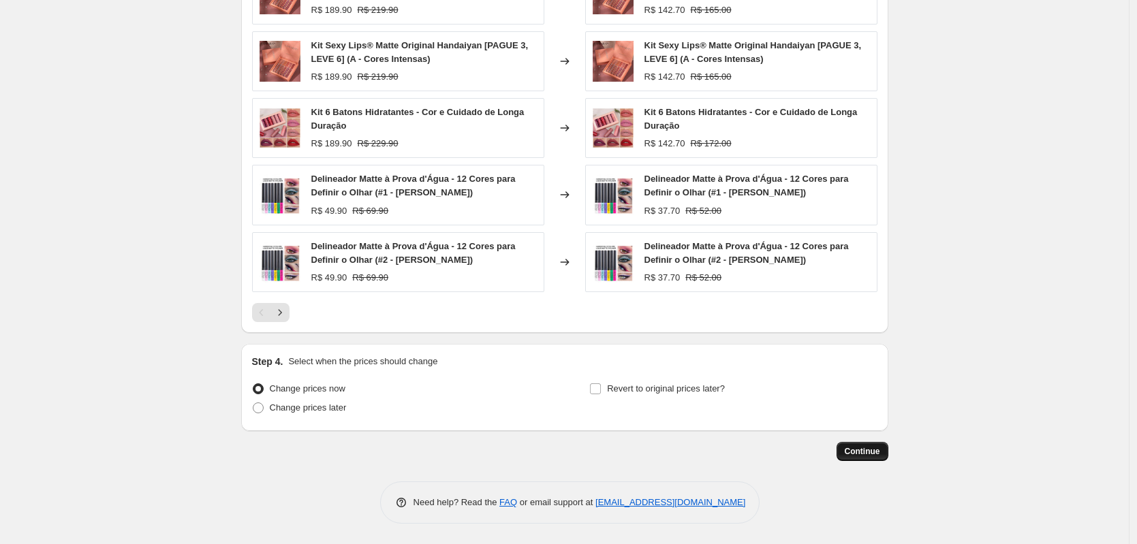
click at [872, 453] on span "Continue" at bounding box center [862, 451] width 35 height 11
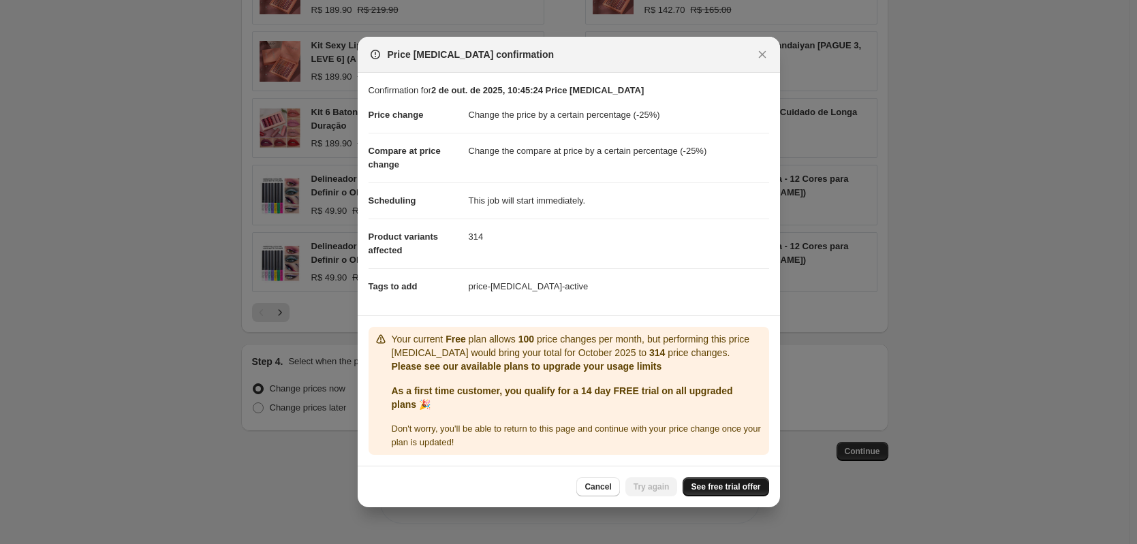
click at [702, 487] on span "See free trial offer" at bounding box center [725, 487] width 69 height 11
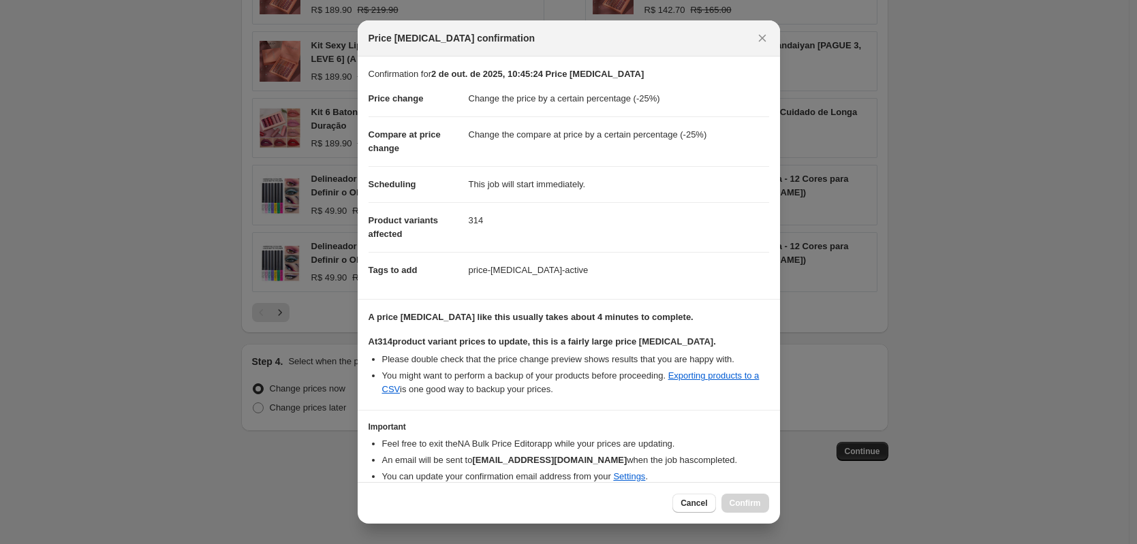
click at [741, 516] on div "Cancel Confirm" at bounding box center [569, 503] width 422 height 42
click at [680, 510] on button "Cancel" at bounding box center [693, 503] width 43 height 19
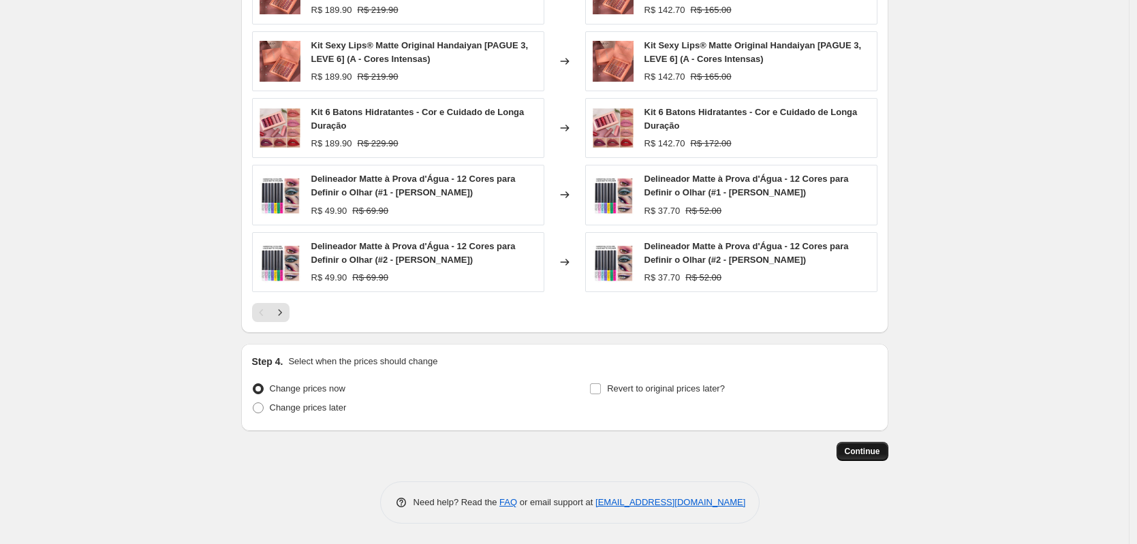
click at [878, 456] on span "Continue" at bounding box center [862, 451] width 35 height 11
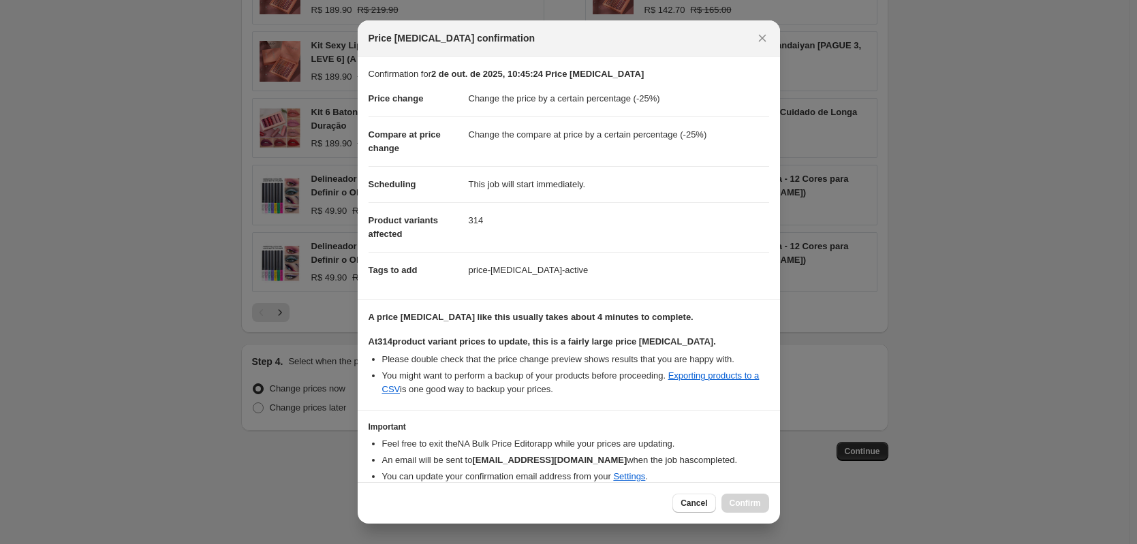
scroll to position [57, 0]
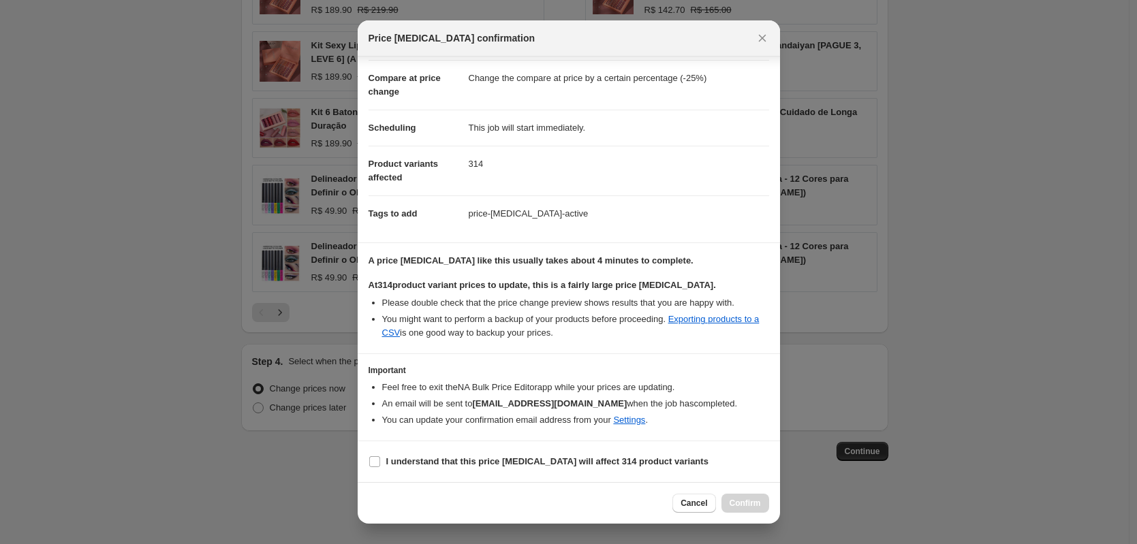
click at [730, 496] on div "Cancel Confirm" at bounding box center [720, 503] width 96 height 19
click at [625, 476] on section "I understand that this price change job will affect 314 product variants" at bounding box center [569, 462] width 422 height 41
drag, startPoint x: 629, startPoint y: 467, endPoint x: 661, endPoint y: 474, distance: 32.9
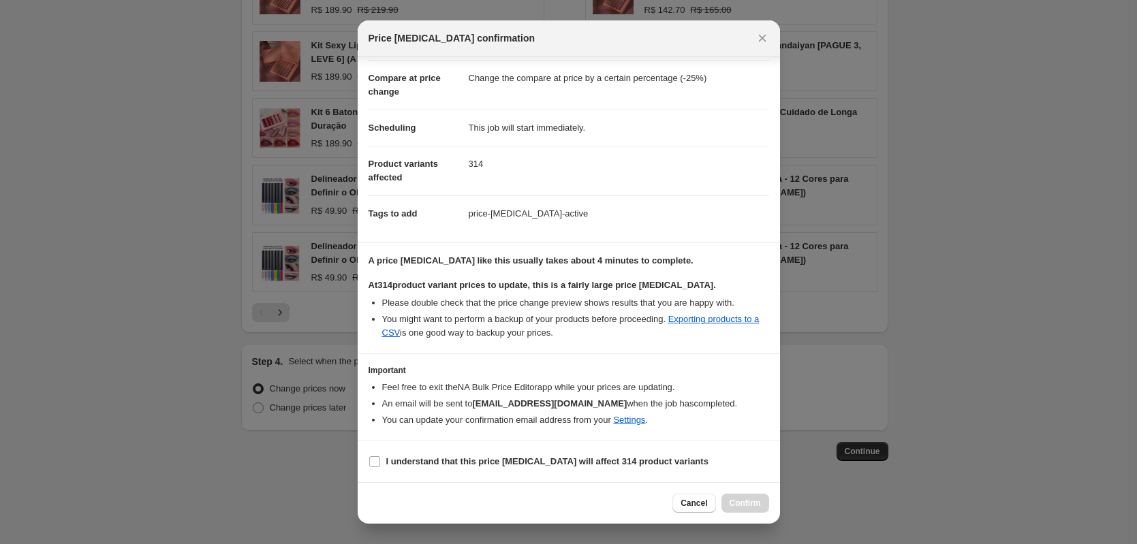
click at [629, 467] on span "I understand that this price change job will affect 314 product variants" at bounding box center [547, 462] width 322 height 14
click at [380, 467] on input "I understand that this price change job will affect 314 product variants" at bounding box center [374, 461] width 11 height 11
checkbox input "true"
click at [747, 505] on span "Confirm" at bounding box center [745, 503] width 31 height 11
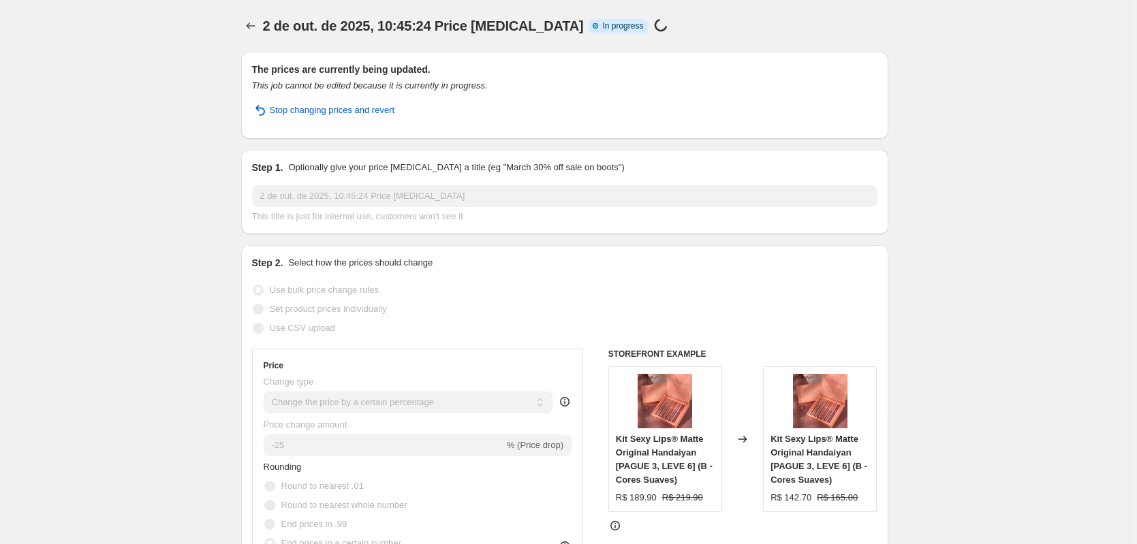
select select "percentage"
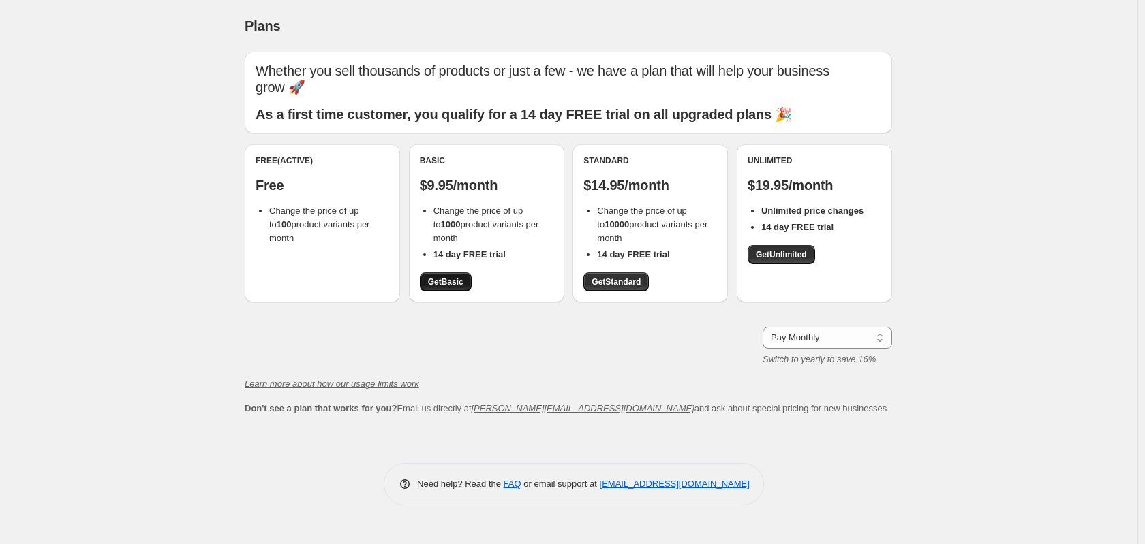
click at [456, 277] on span "Get Basic" at bounding box center [445, 282] width 35 height 11
